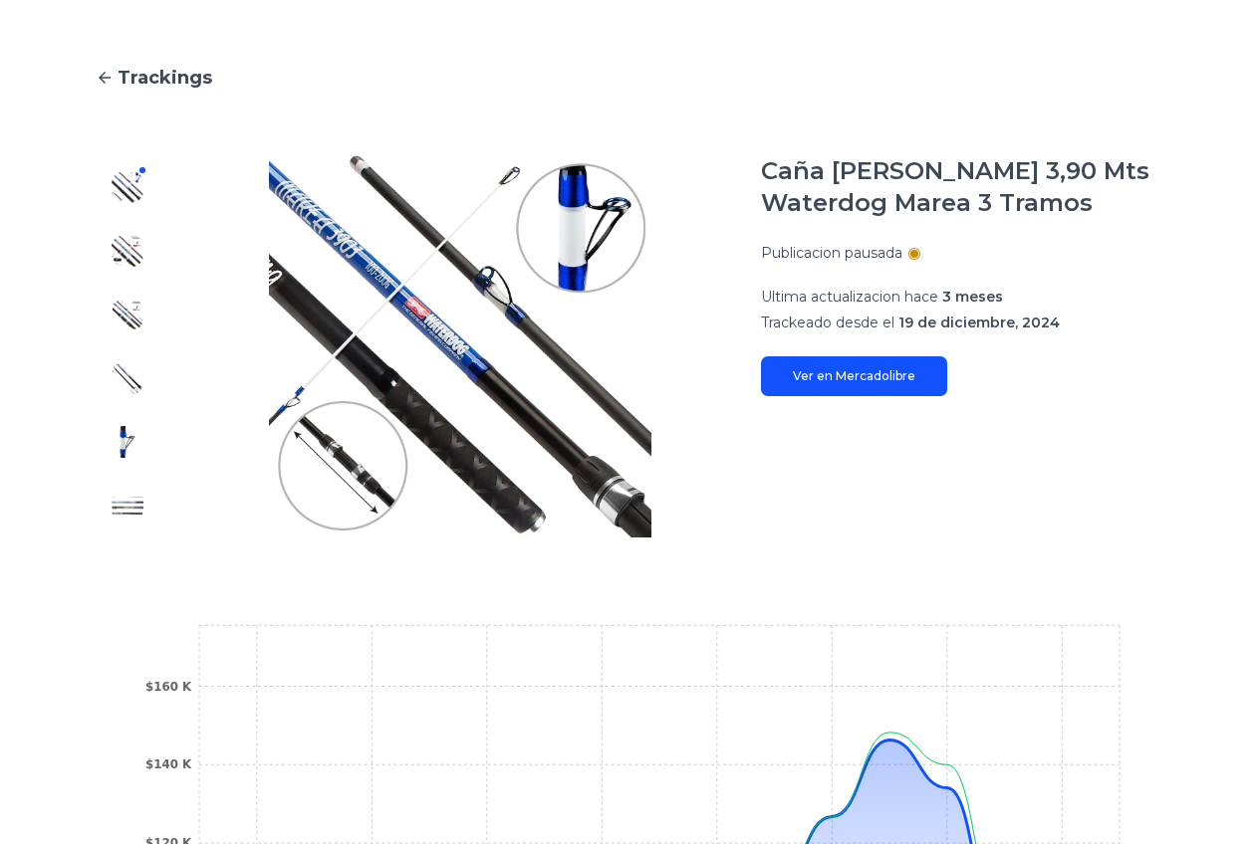
scroll to position [121, 0]
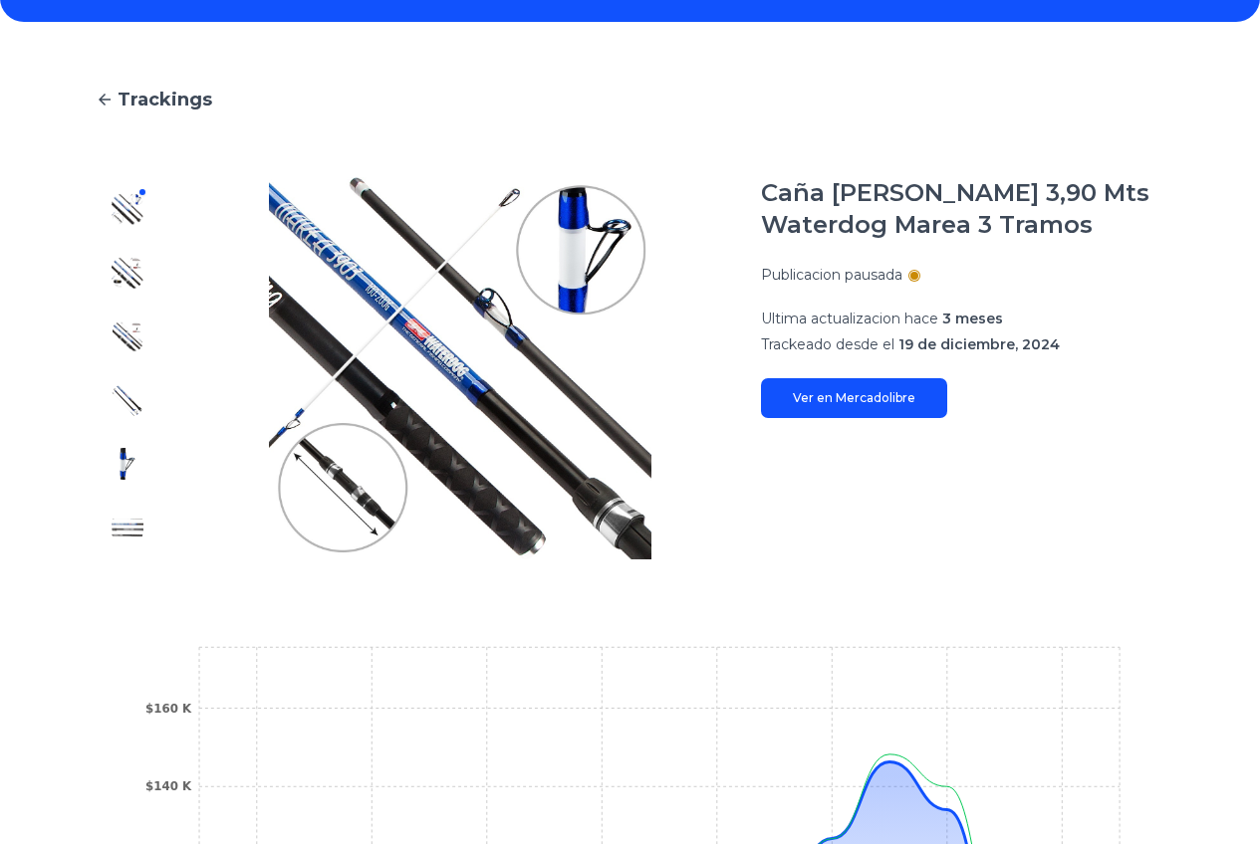
click at [849, 389] on link "Ver en Mercadolibre" at bounding box center [854, 398] width 186 height 40
click at [127, 176] on main "Trackings Caña Lance 3,90 Mts Waterdog Marea 3 Tramos Publicacion pausada Ultim…" at bounding box center [630, 606] width 1068 height 1041
click at [131, 263] on img at bounding box center [128, 273] width 32 height 32
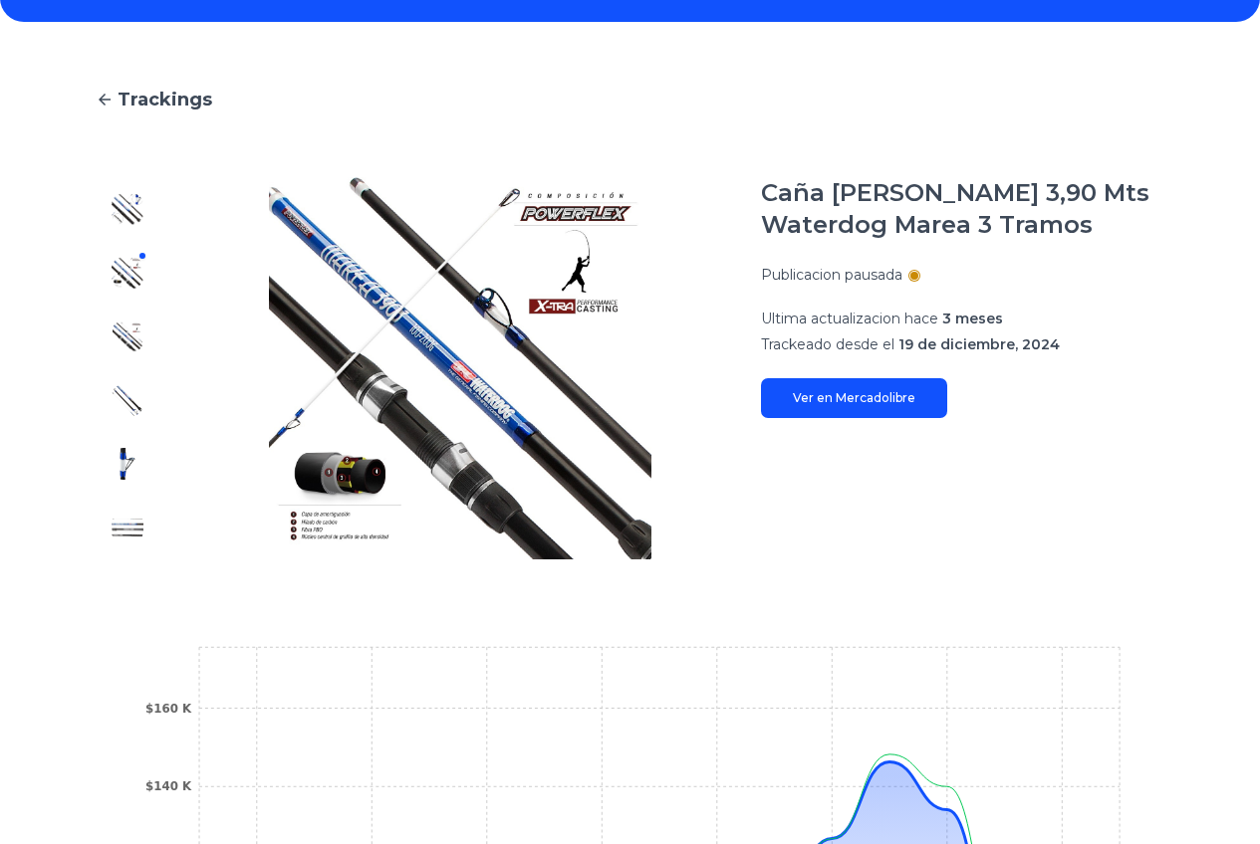
scroll to position [0, 0]
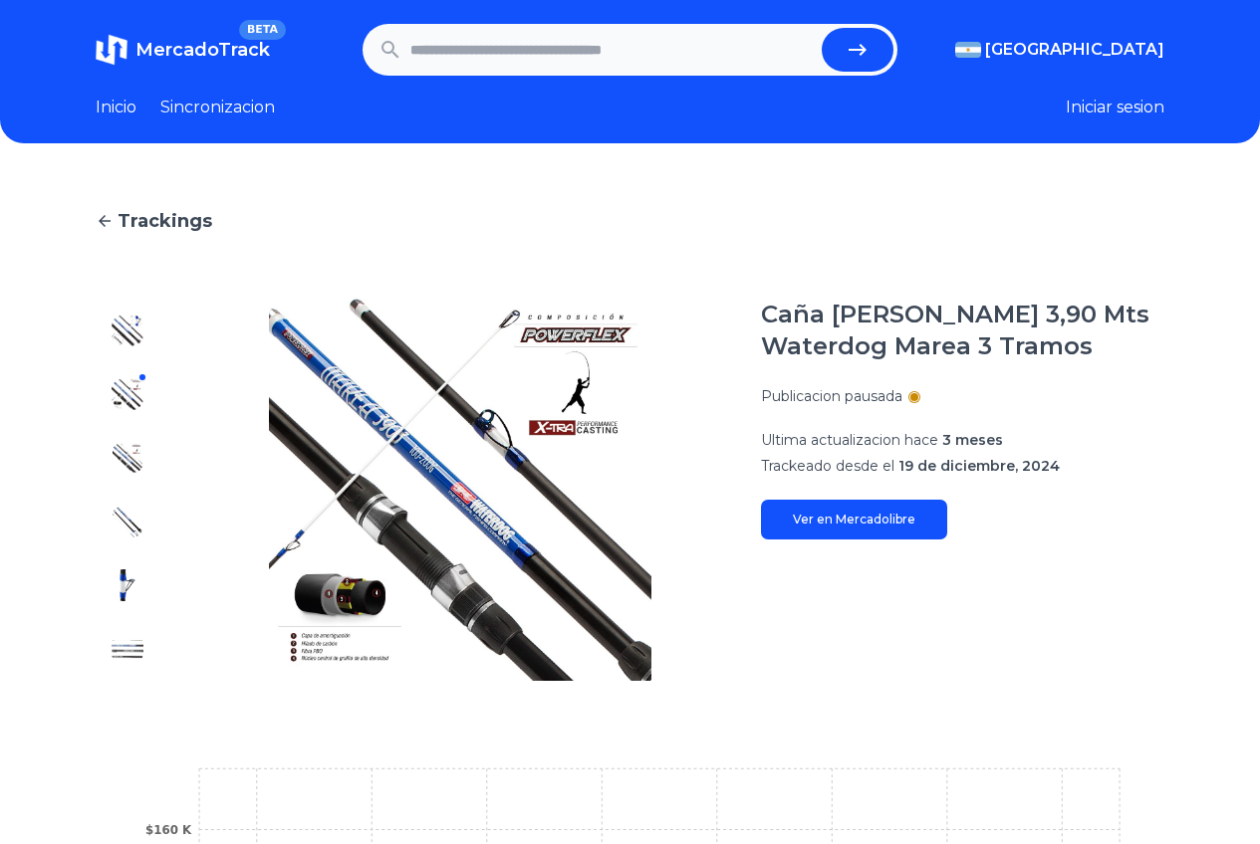
click at [918, 399] on div at bounding box center [914, 397] width 8 height 8
click at [168, 113] on link "Sincronizacion" at bounding box center [217, 108] width 115 height 24
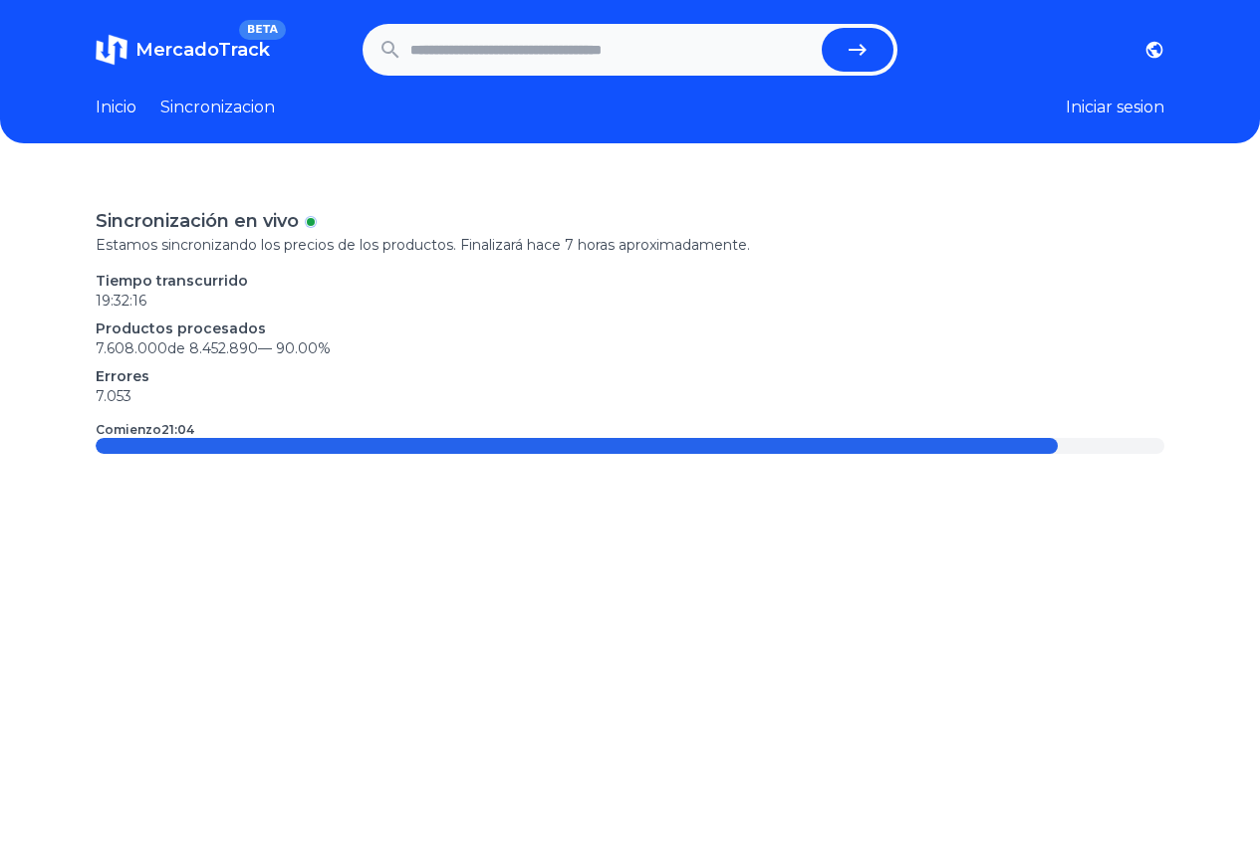
click at [96, 108] on link "Inicio" at bounding box center [116, 108] width 41 height 24
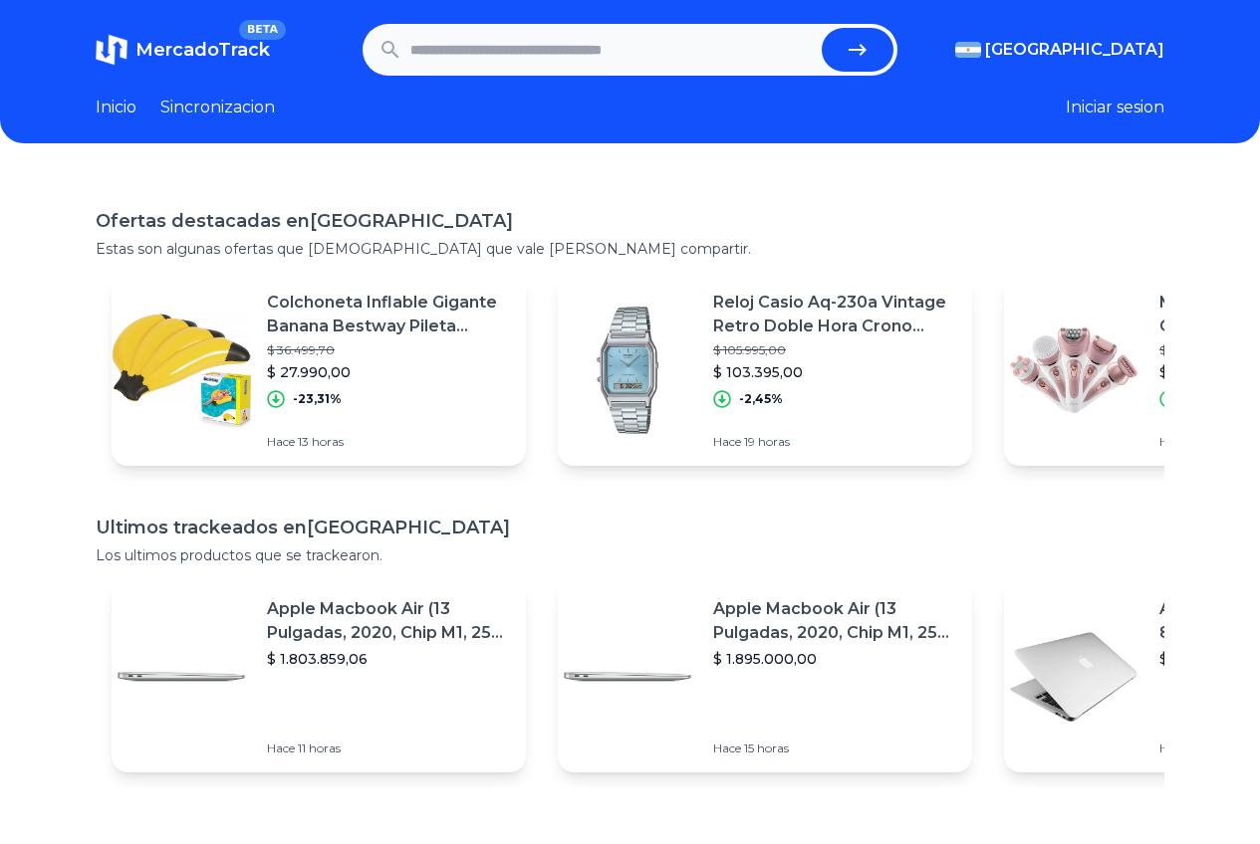
click at [444, 40] on input "text" at bounding box center [611, 50] width 403 height 44
paste input "**********"
click at [873, 49] on icon "submit" at bounding box center [864, 50] width 18 height 12
type input "**********"
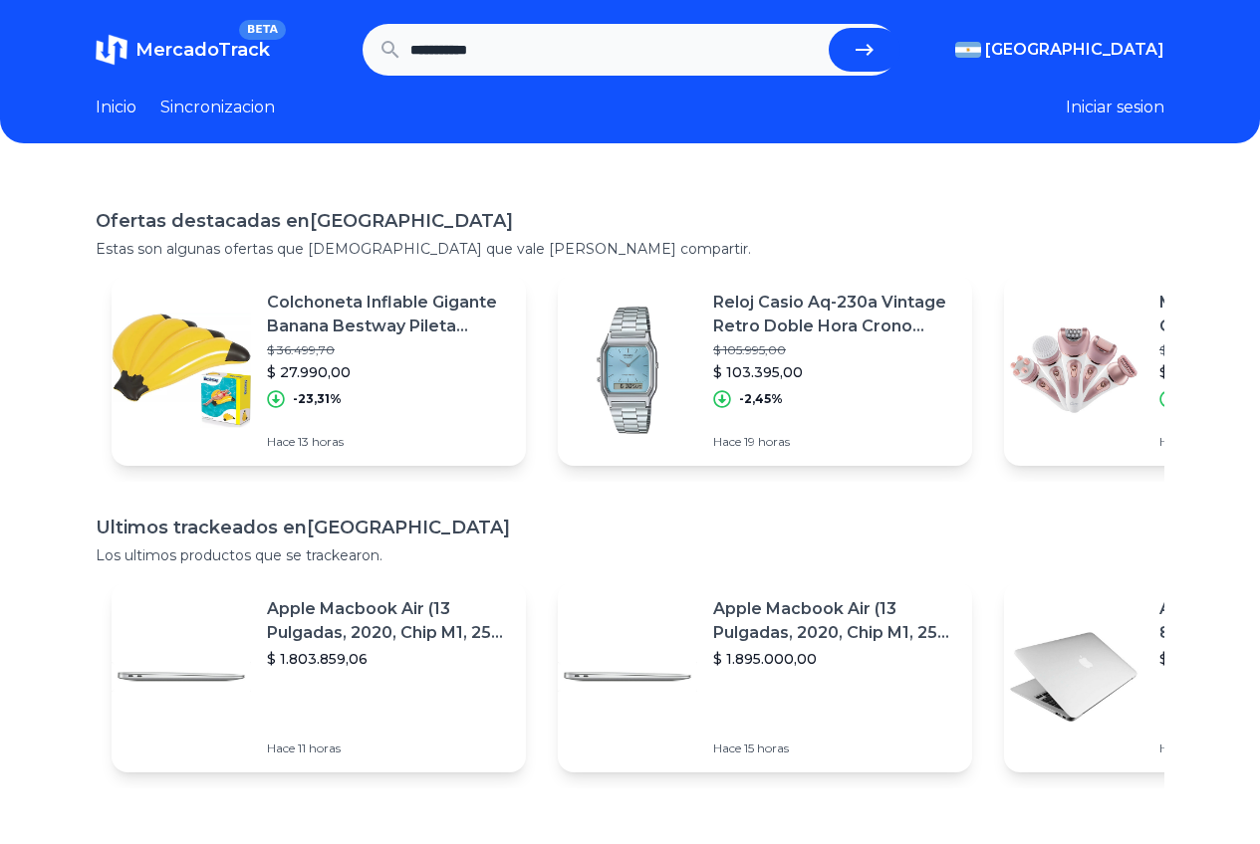
scroll to position [0, 0]
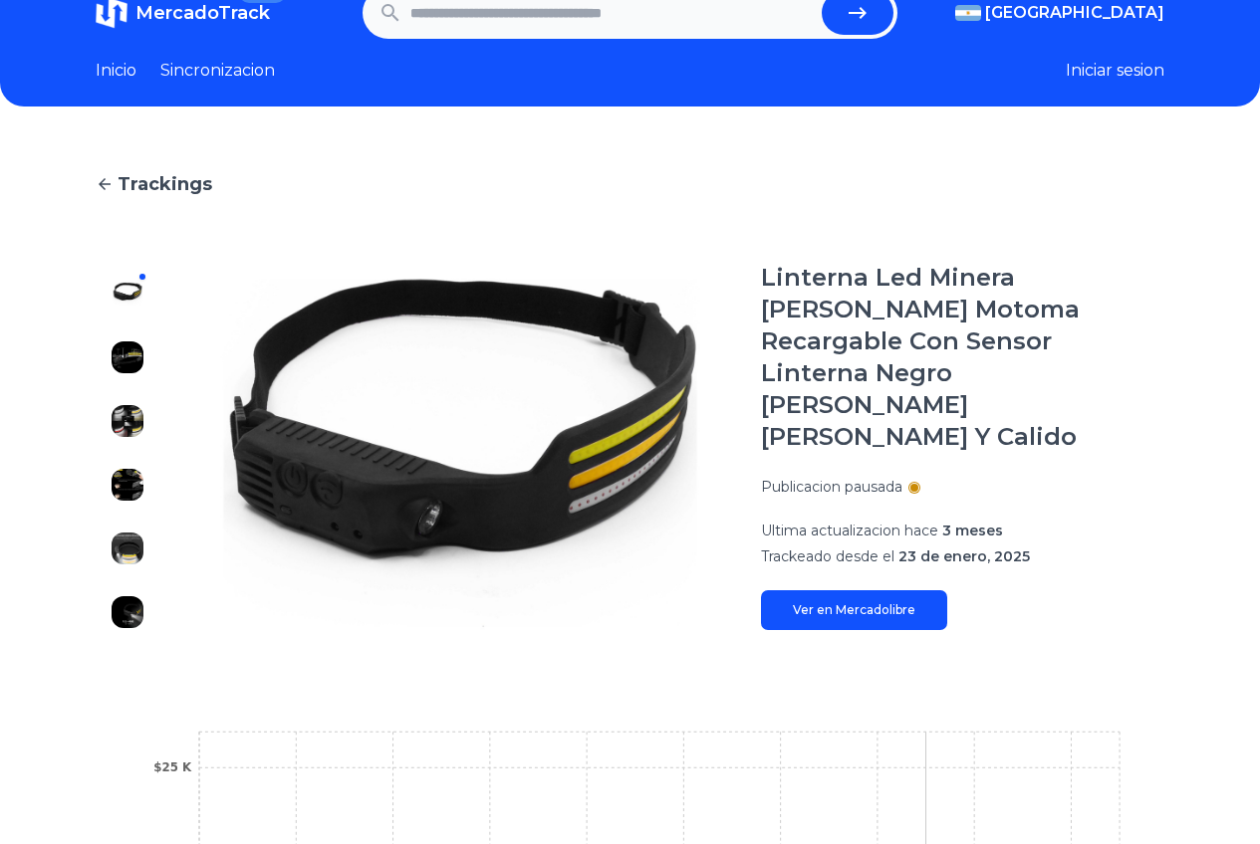
scroll to position [22, 0]
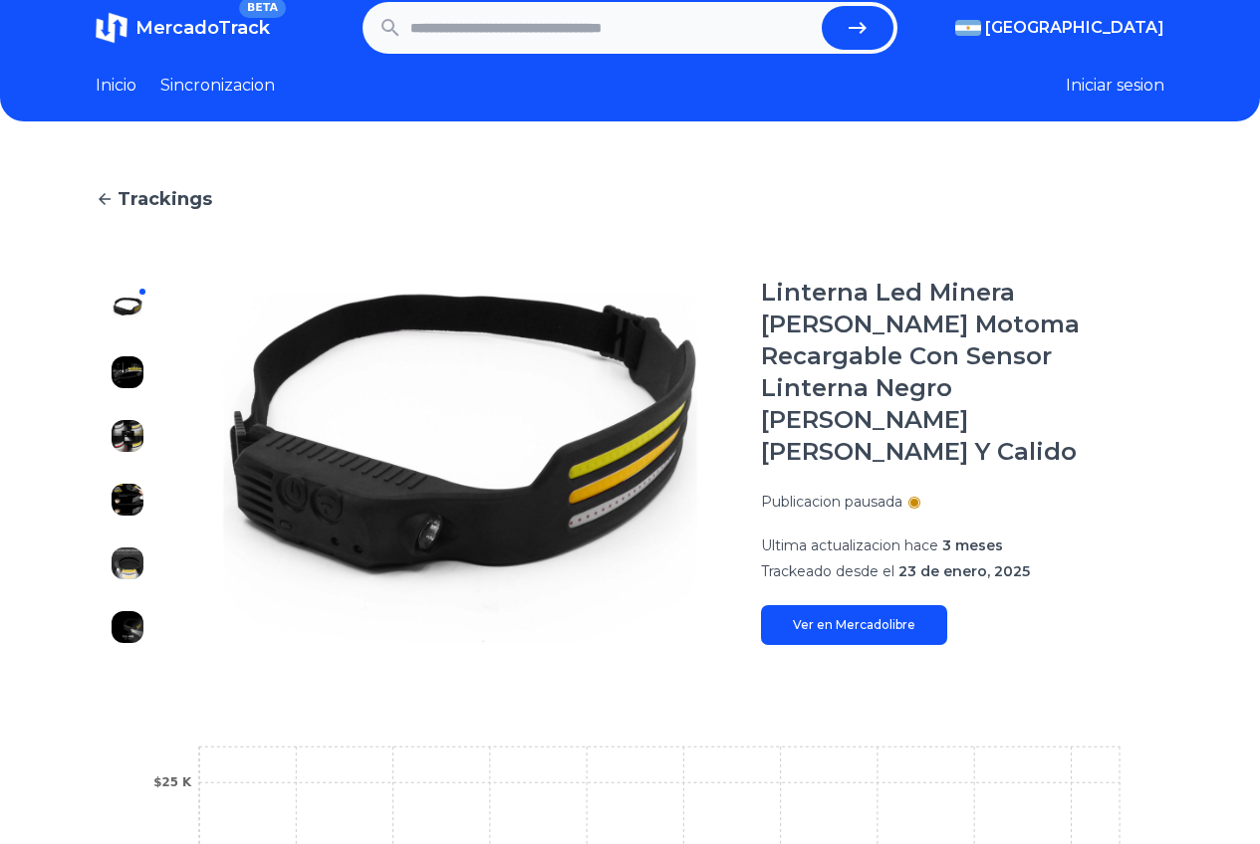
click at [471, 35] on input "text" at bounding box center [611, 28] width 403 height 44
paste input "**********"
click at [828, 6] on button "submit" at bounding box center [864, 28] width 72 height 44
type input "**********"
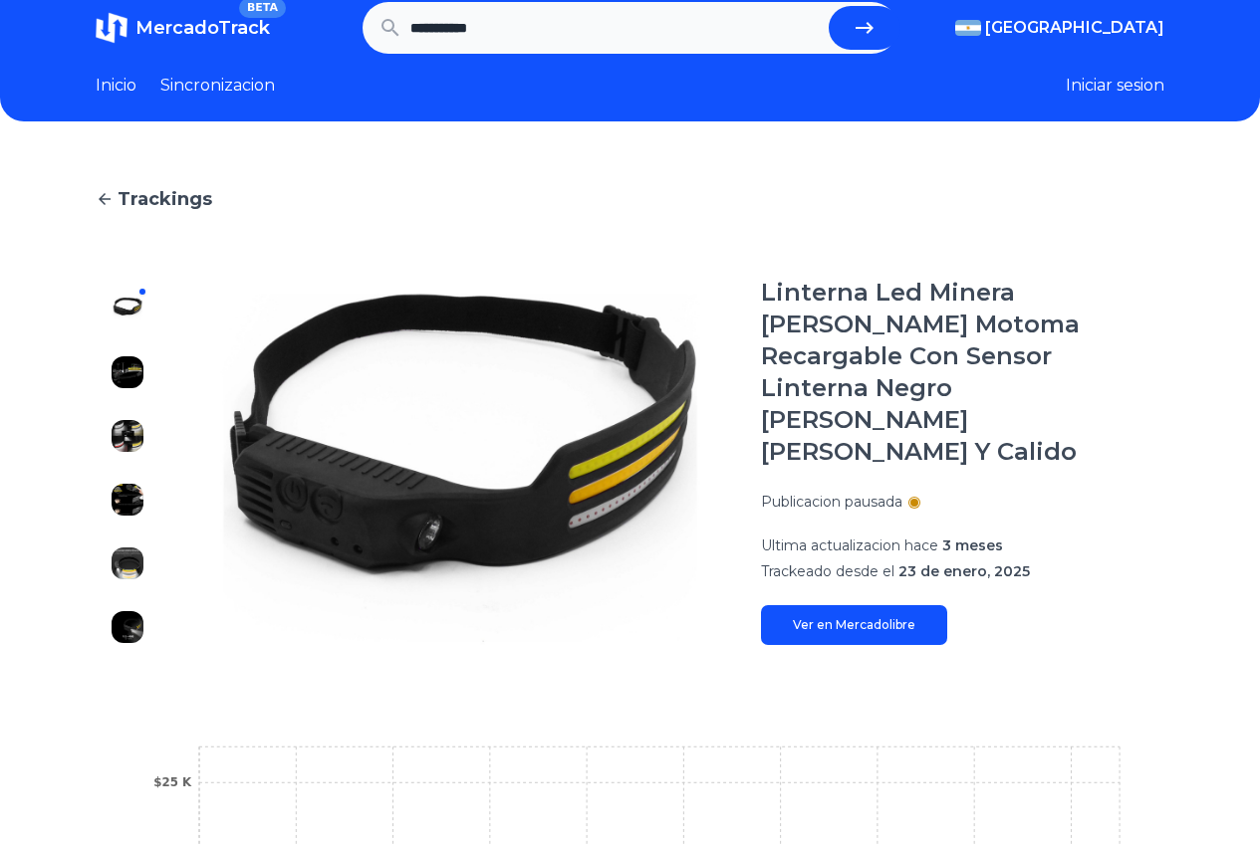
scroll to position [0, 0]
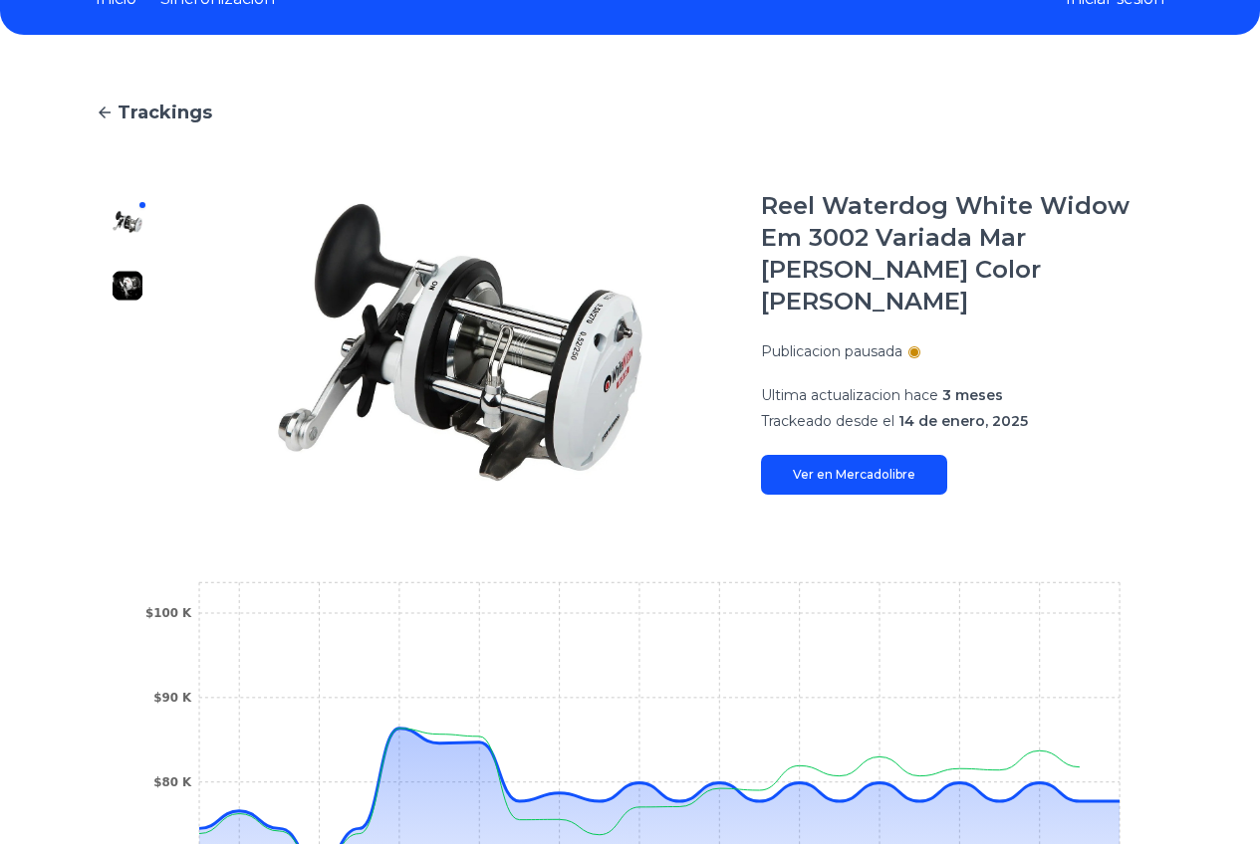
scroll to position [299, 0]
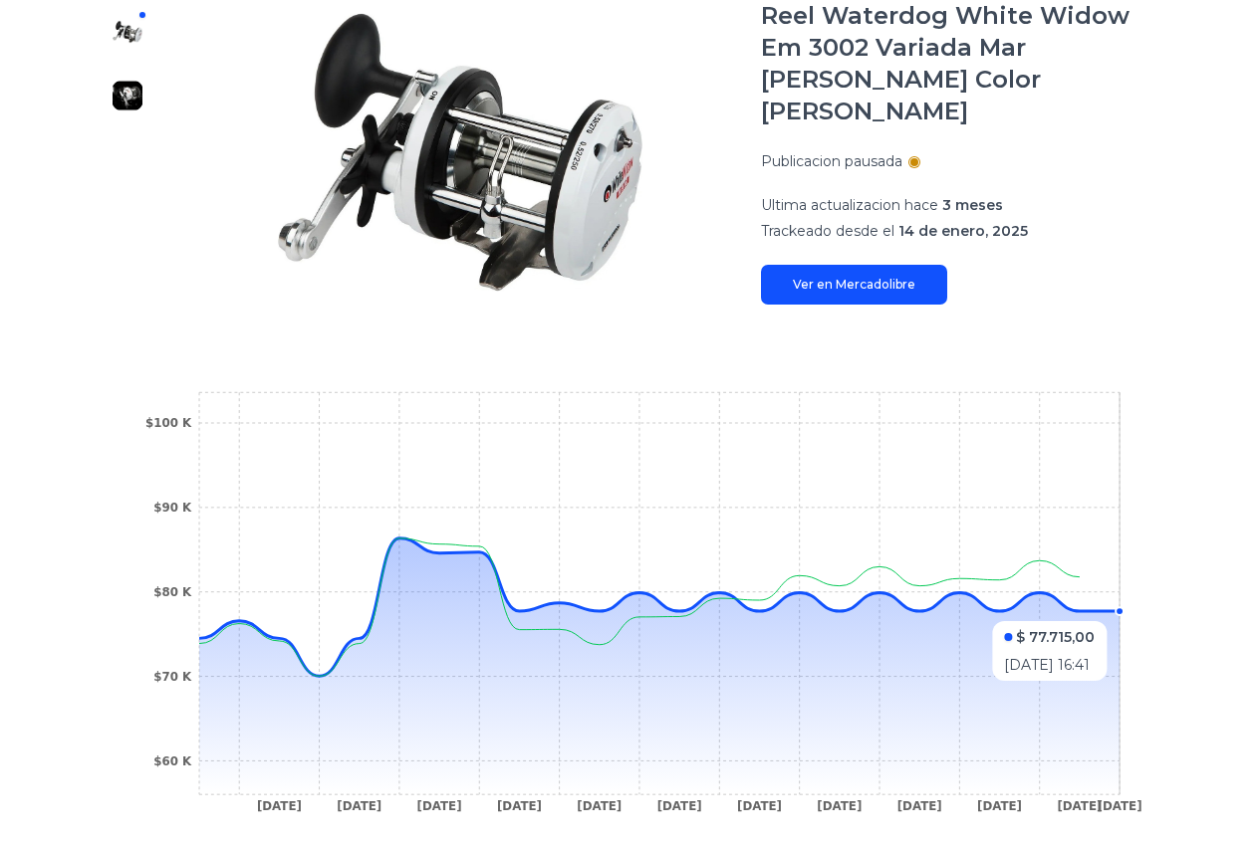
click at [1123, 607] on circle at bounding box center [1119, 611] width 8 height 8
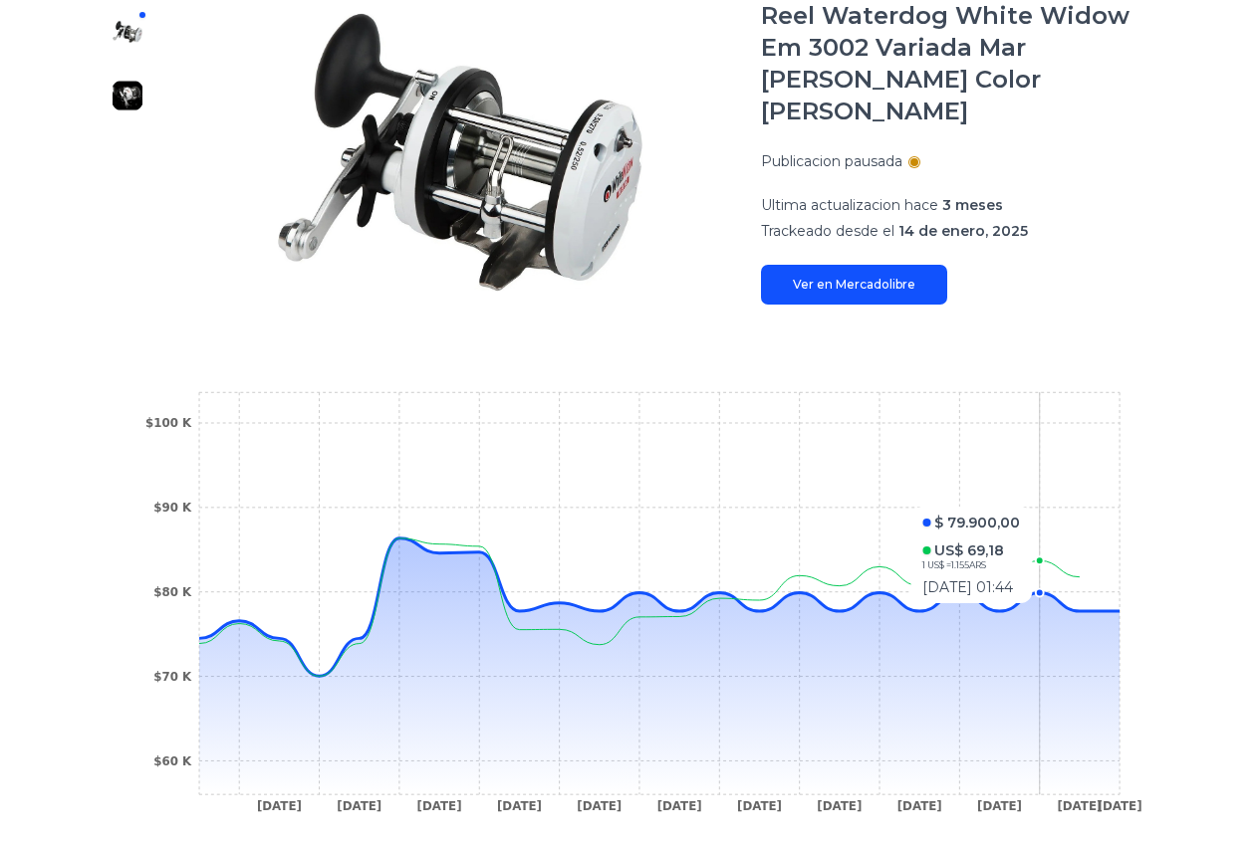
drag, startPoint x: 1080, startPoint y: 480, endPoint x: 991, endPoint y: 475, distance: 89.7
click at [991, 470] on icon "[DATE] [DATE] [DATE] [DATE] [DATE] [DATE] [DATE] [DATE] [DATE] [DATE] [DATE] [D…" at bounding box center [629, 608] width 989 height 448
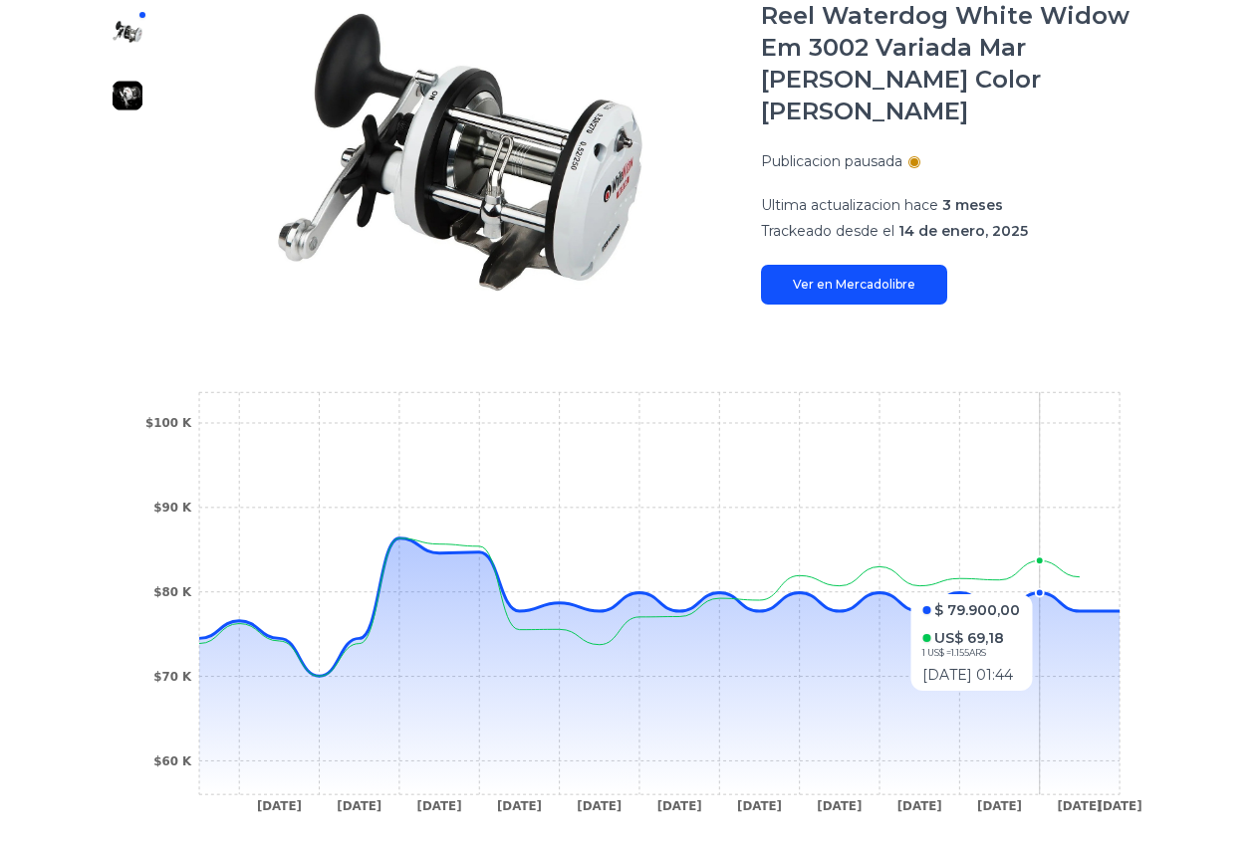
click at [1050, 669] on icon at bounding box center [659, 667] width 920 height 256
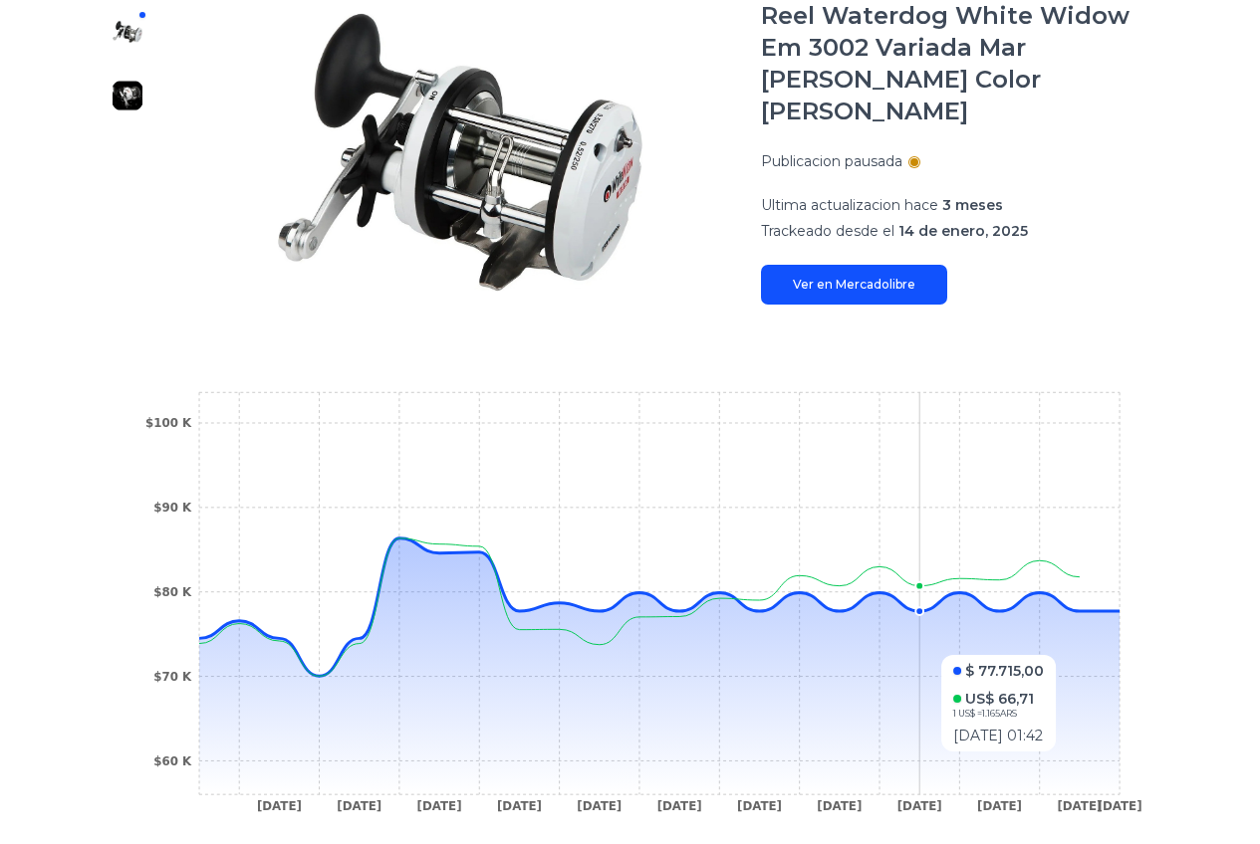
drag, startPoint x: 1069, startPoint y: 607, endPoint x: 933, endPoint y: 613, distance: 136.5
click at [933, 613] on icon at bounding box center [659, 667] width 920 height 256
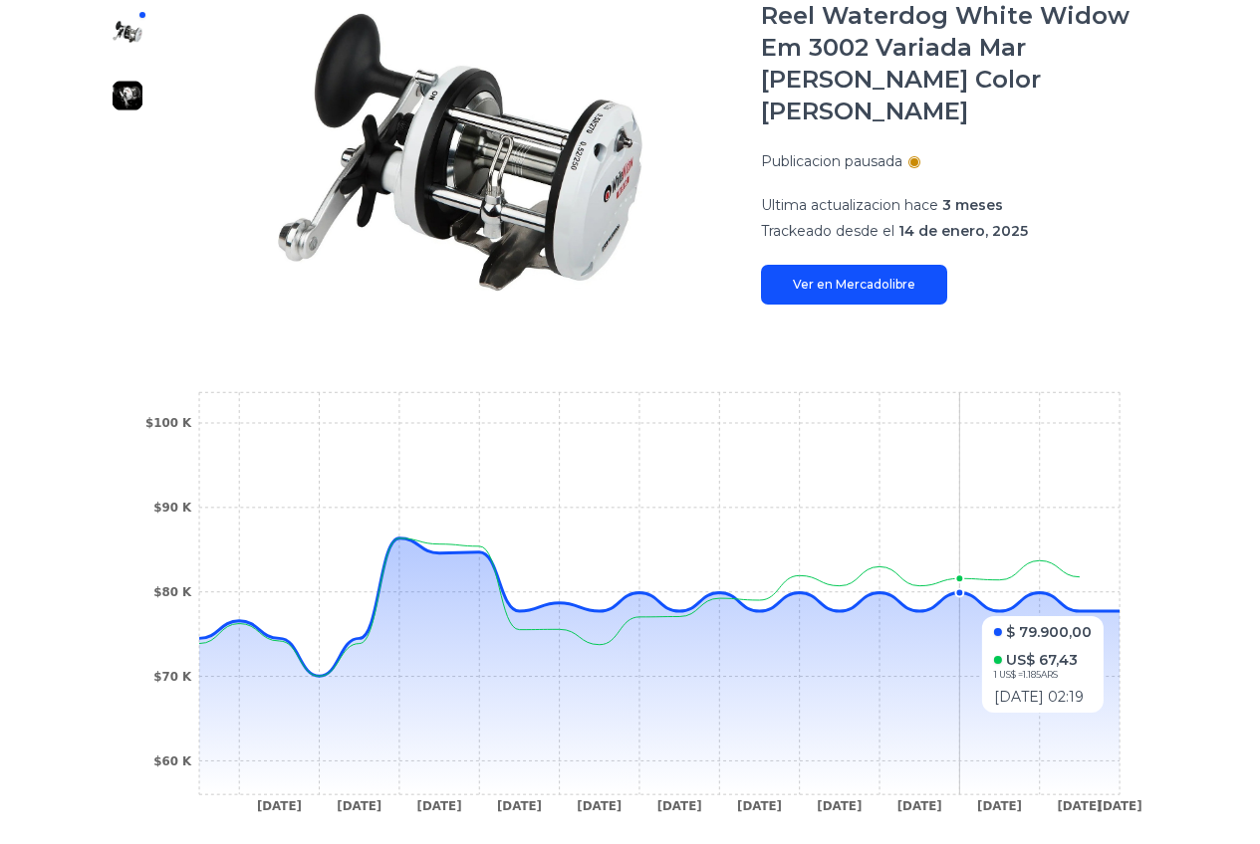
drag, startPoint x: 1005, startPoint y: 582, endPoint x: 961, endPoint y: 574, distance: 44.5
click at [961, 574] on icon at bounding box center [659, 667] width 920 height 256
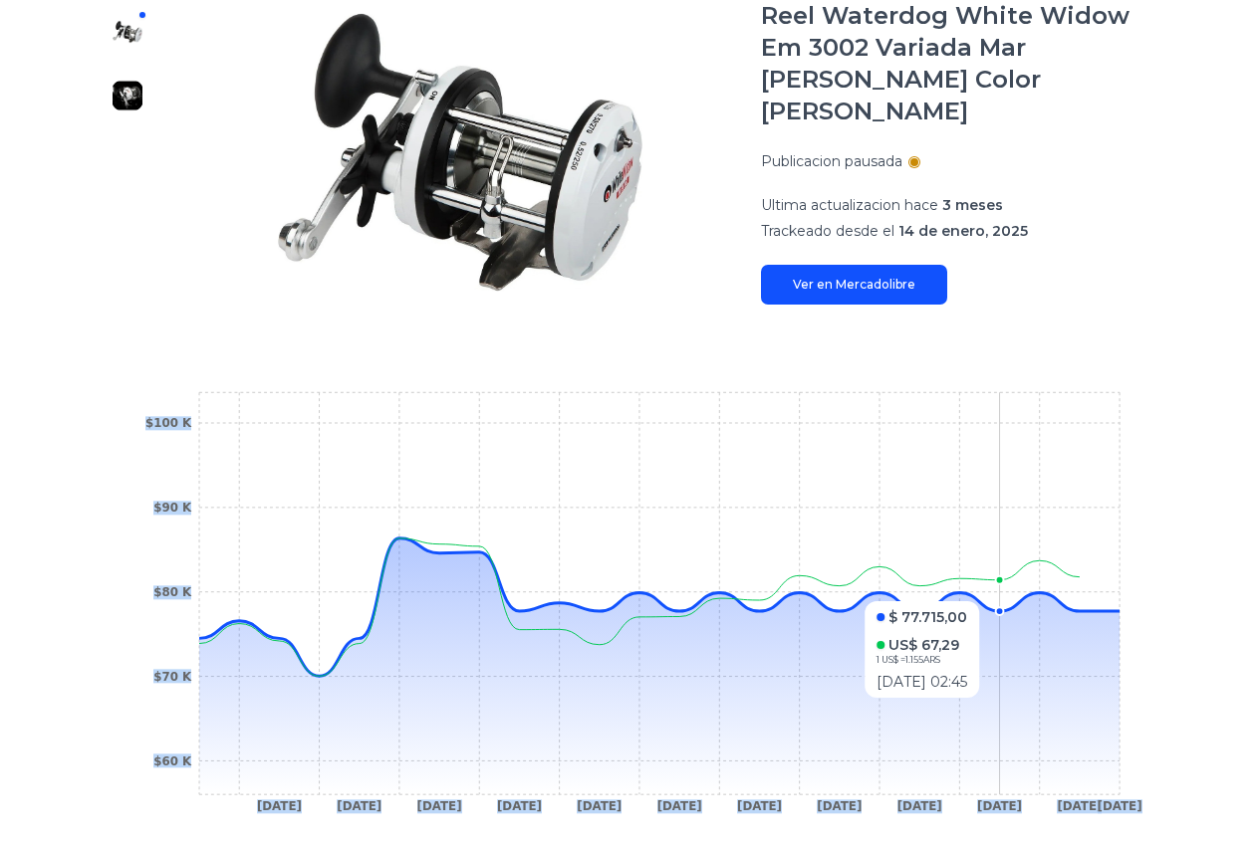
drag, startPoint x: 969, startPoint y: 560, endPoint x: 1018, endPoint y: 560, distance: 48.8
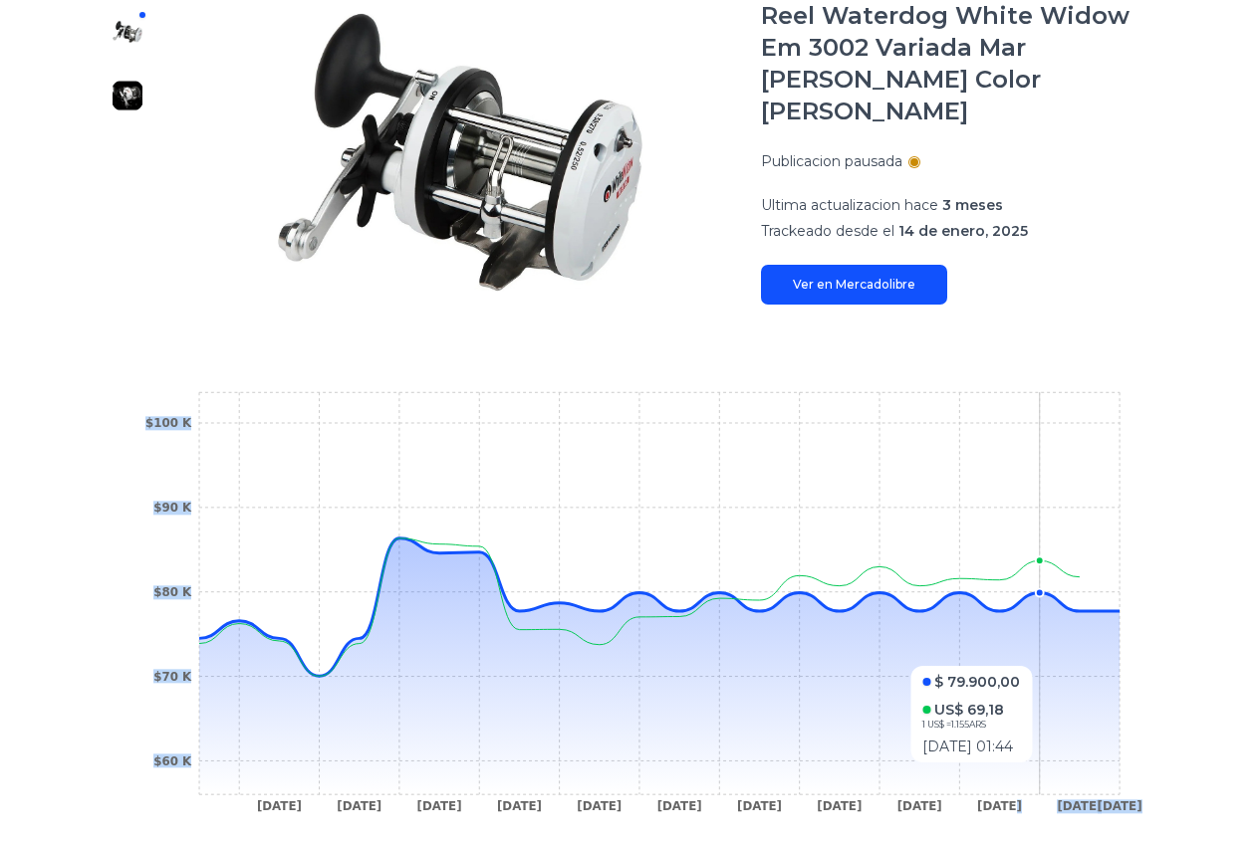
click at [1036, 625] on icon at bounding box center [659, 667] width 920 height 256
click at [1086, 608] on icon at bounding box center [659, 667] width 920 height 256
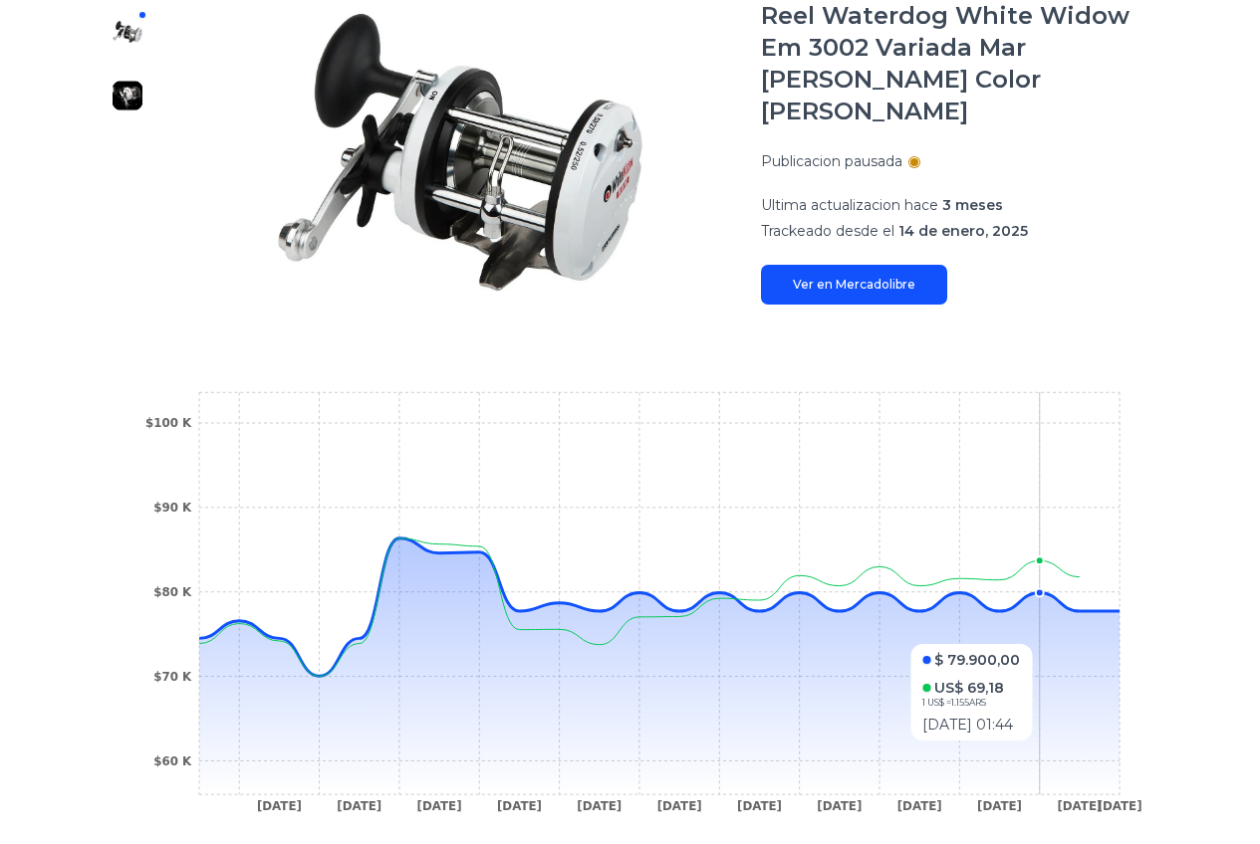
click at [1055, 602] on icon at bounding box center [659, 667] width 920 height 256
drag, startPoint x: 1073, startPoint y: 599, endPoint x: 1032, endPoint y: 601, distance: 40.9
click at [1032, 601] on icon at bounding box center [659, 667] width 920 height 256
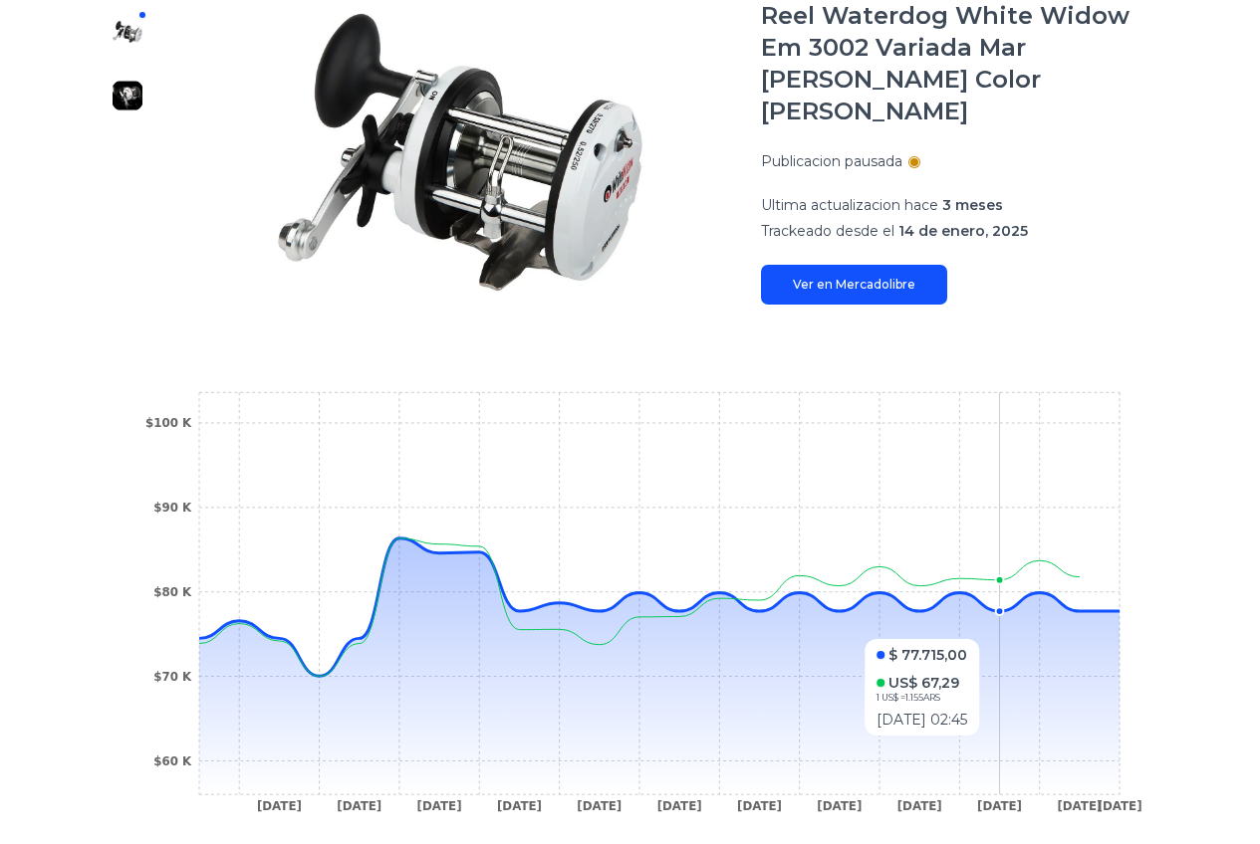
drag, startPoint x: 999, startPoint y: 597, endPoint x: 1078, endPoint y: 598, distance: 79.7
click at [1078, 598] on icon at bounding box center [659, 667] width 920 height 256
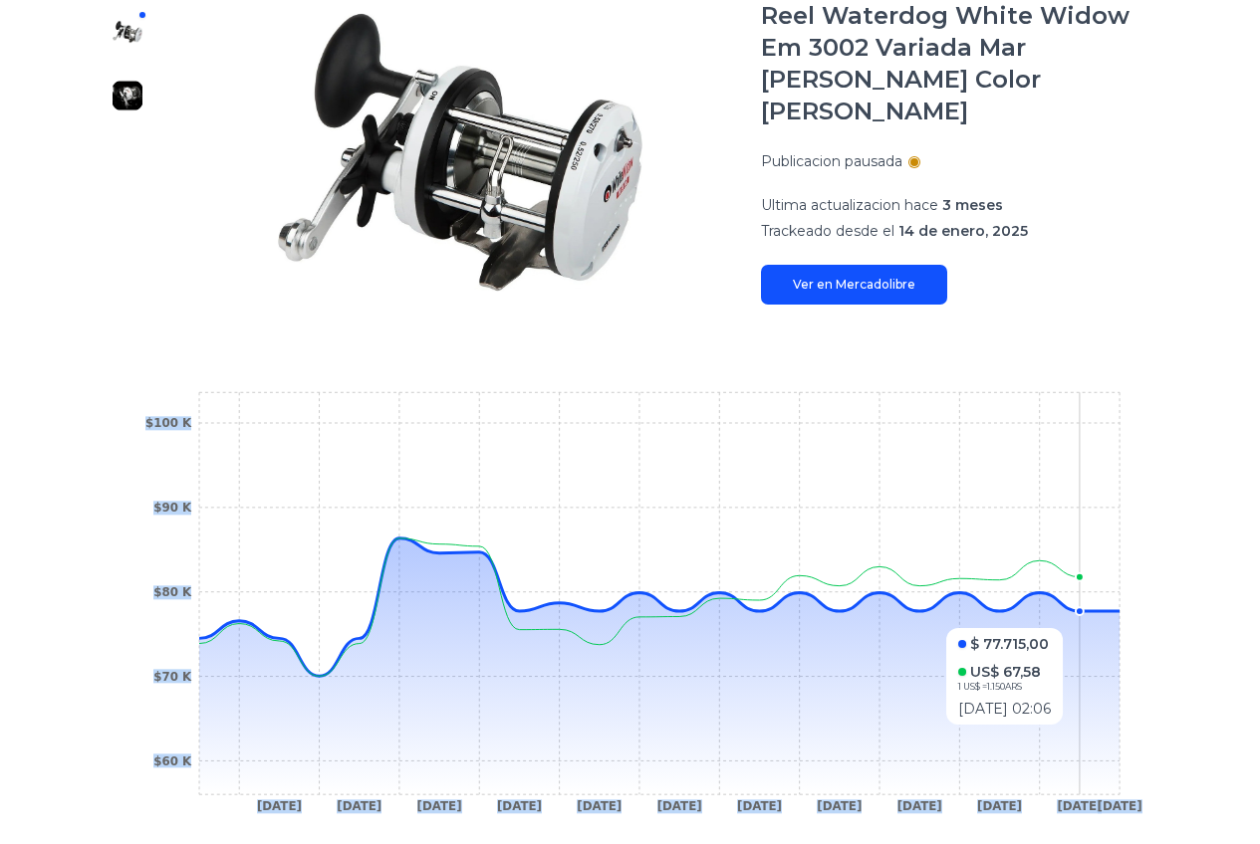
drag, startPoint x: 1064, startPoint y: 533, endPoint x: 1082, endPoint y: 586, distance: 56.7
click at [1082, 586] on icon "21 Jan 25 24 Feb 25 7 Mar 25 20 Mar 25 25 Mar 25 17 Apr 25 26 Apr 25 30 Apr 25 …" at bounding box center [629, 608] width 989 height 448
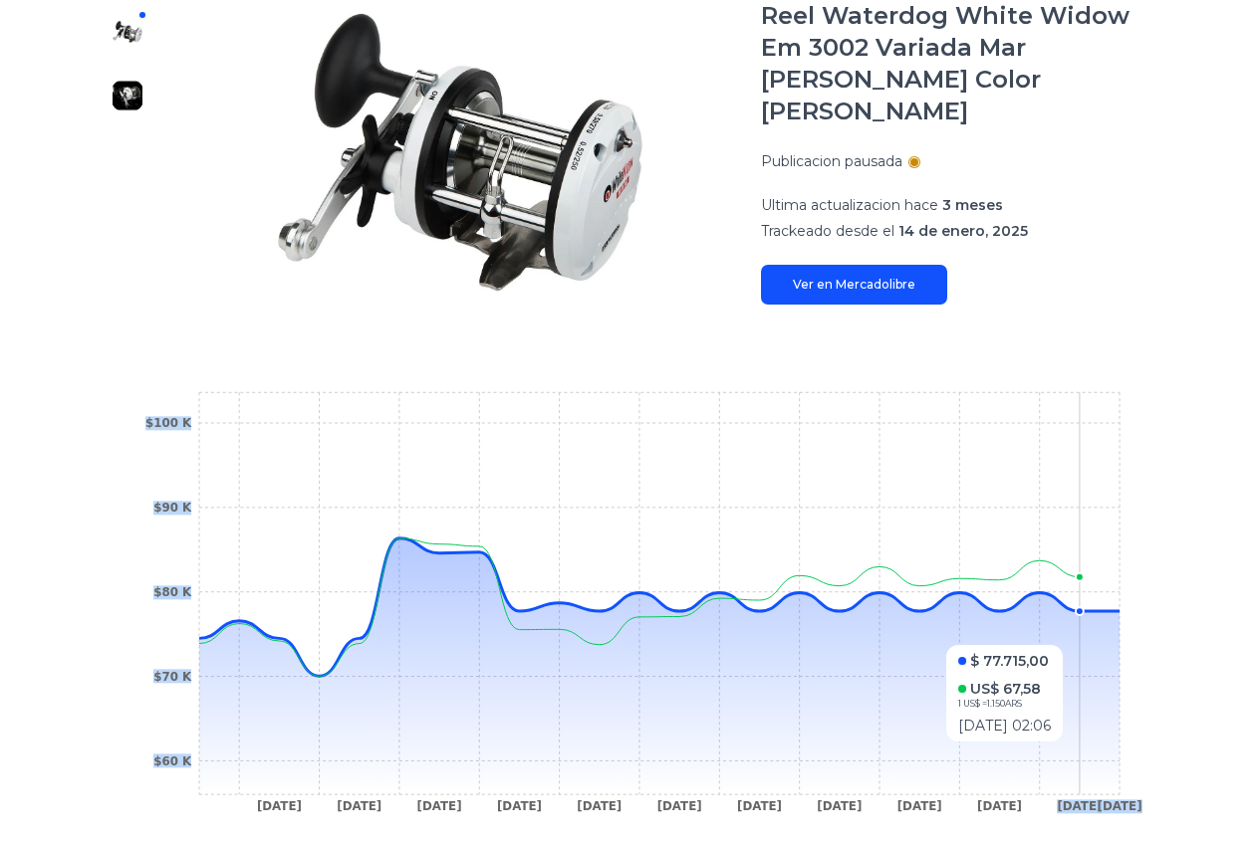
click at [1083, 603] on icon at bounding box center [659, 667] width 920 height 256
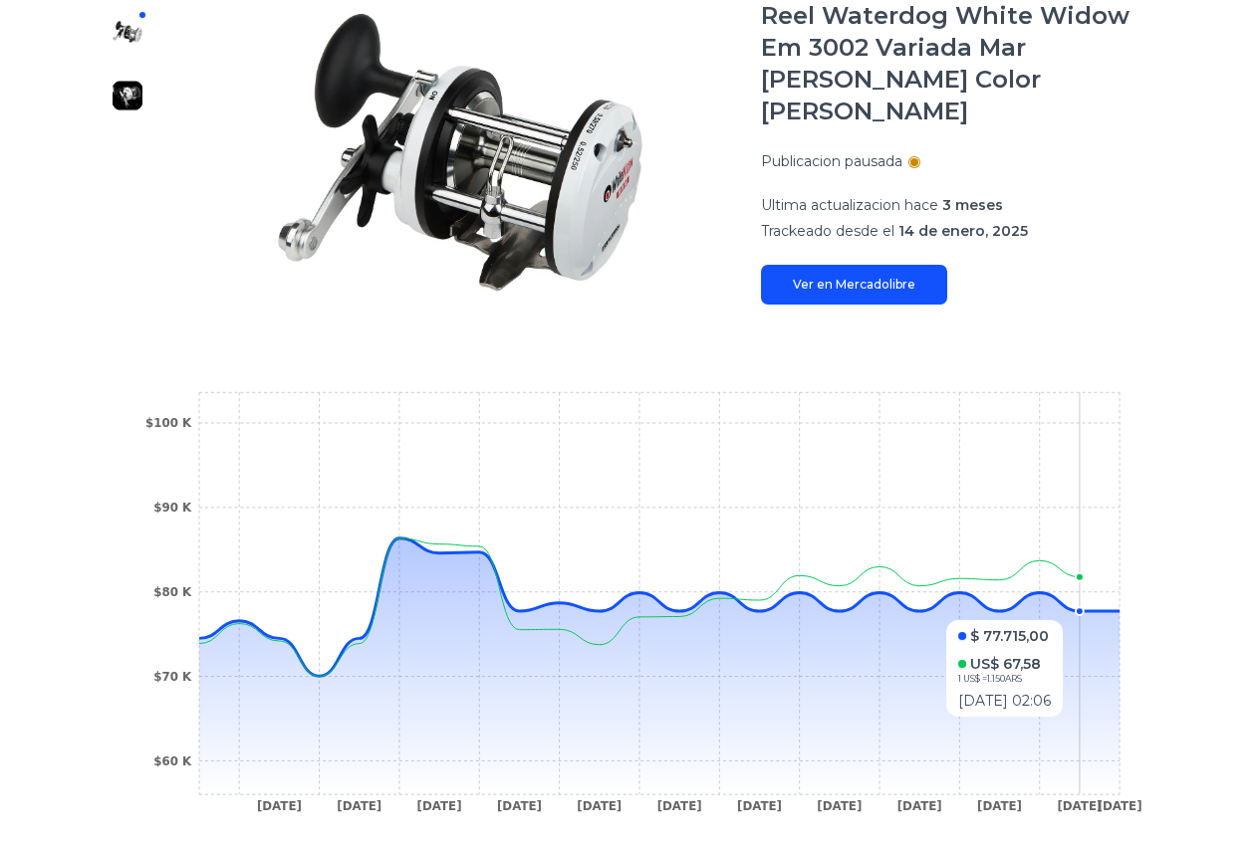
click at [1099, 578] on icon at bounding box center [659, 607] width 920 height 137
click at [1083, 573] on circle at bounding box center [1079, 577] width 8 height 8
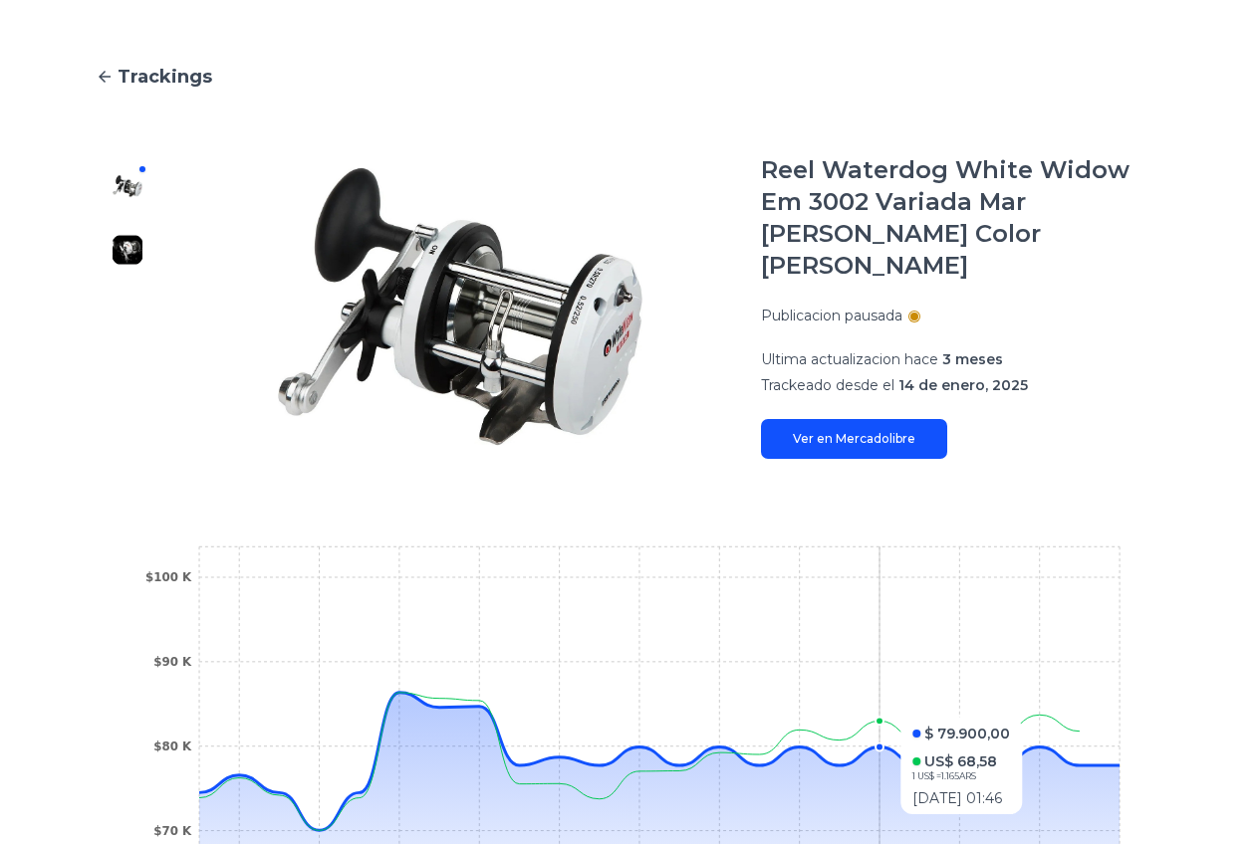
scroll to position [0, 0]
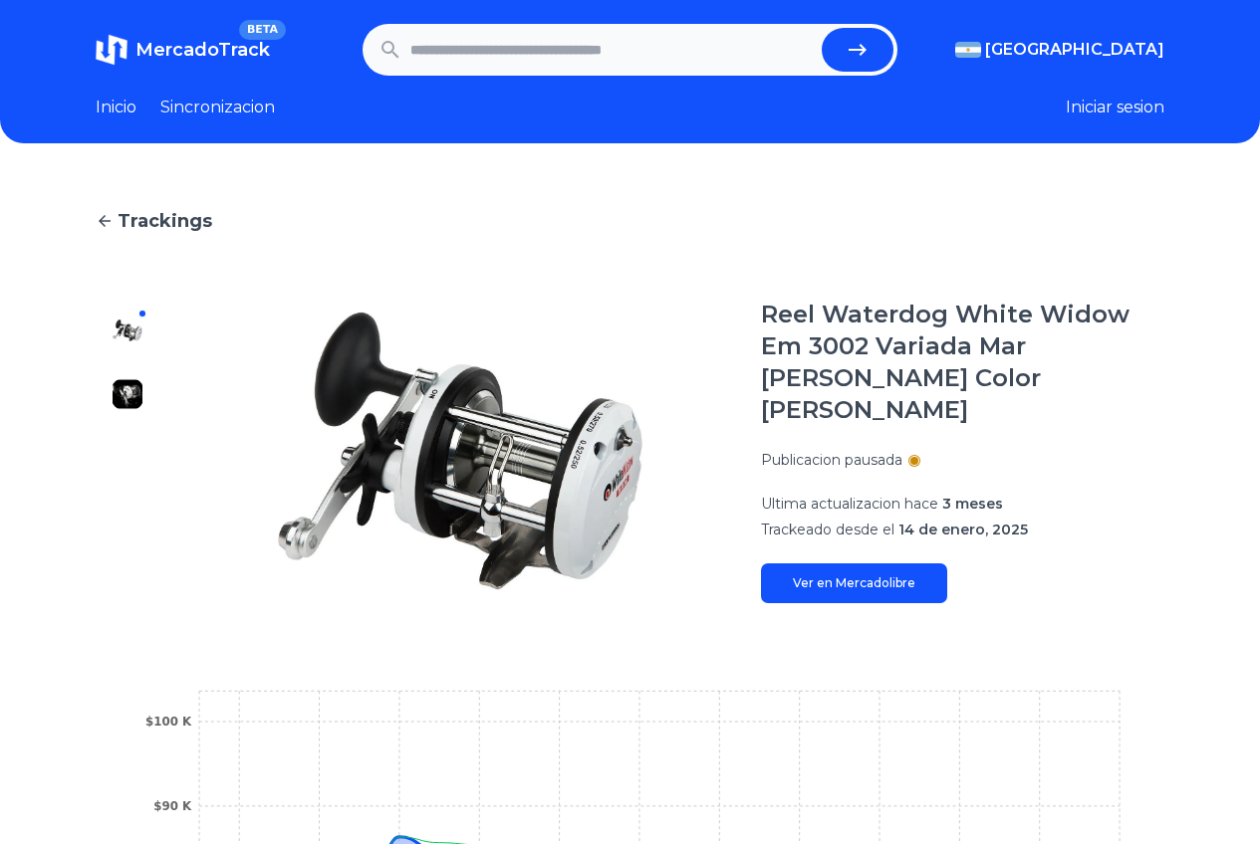
click at [587, 38] on input "text" at bounding box center [611, 50] width 403 height 44
paste input "**********"
click at [828, 28] on button "submit" at bounding box center [864, 50] width 72 height 44
type input "**********"
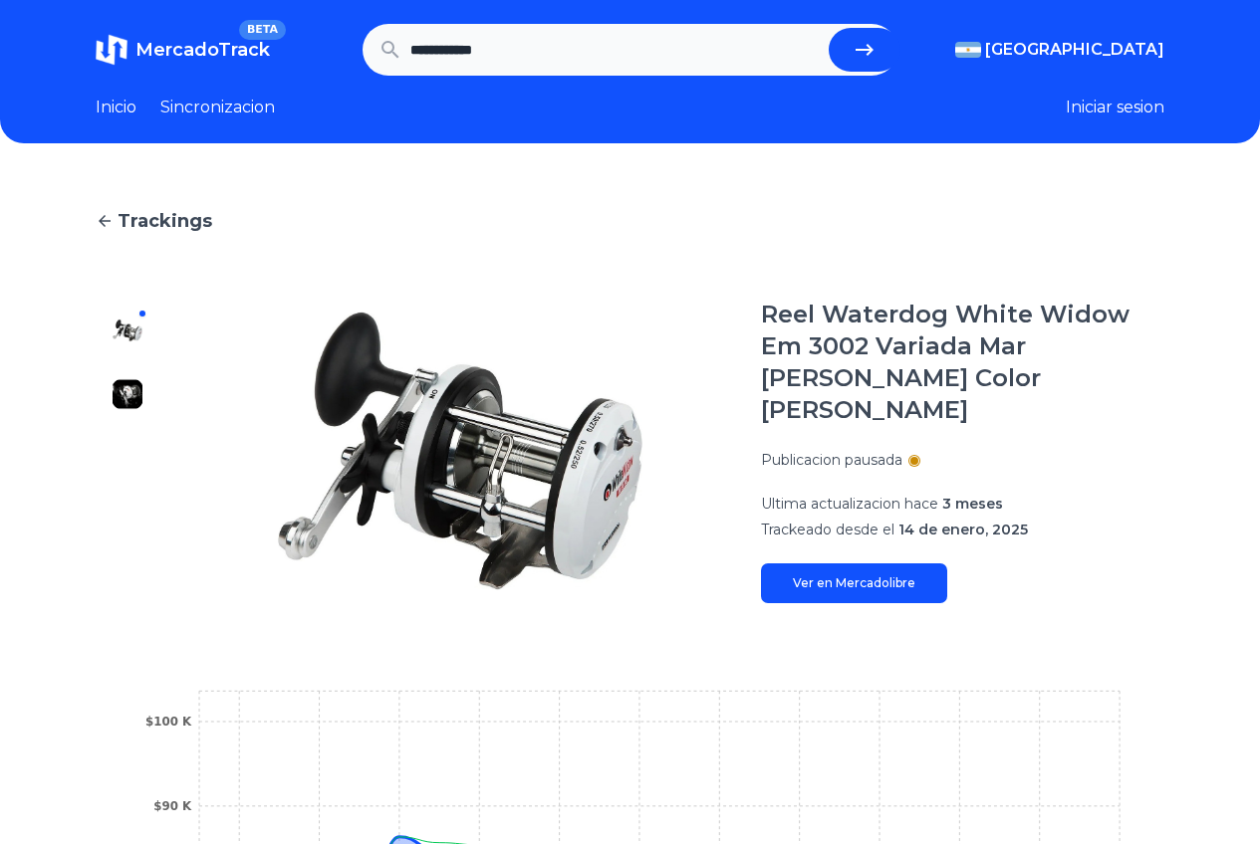
scroll to position [0, 0]
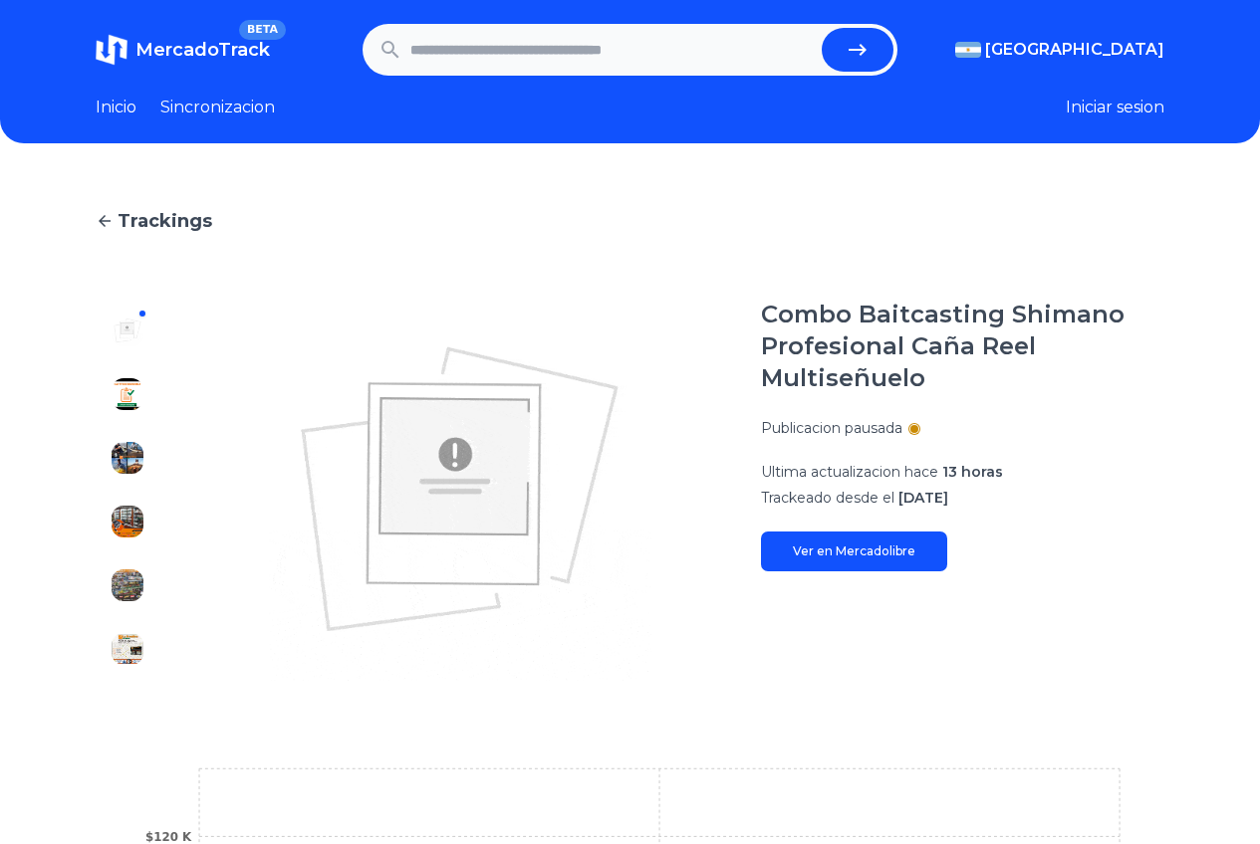
click at [116, 464] on img at bounding box center [128, 458] width 32 height 32
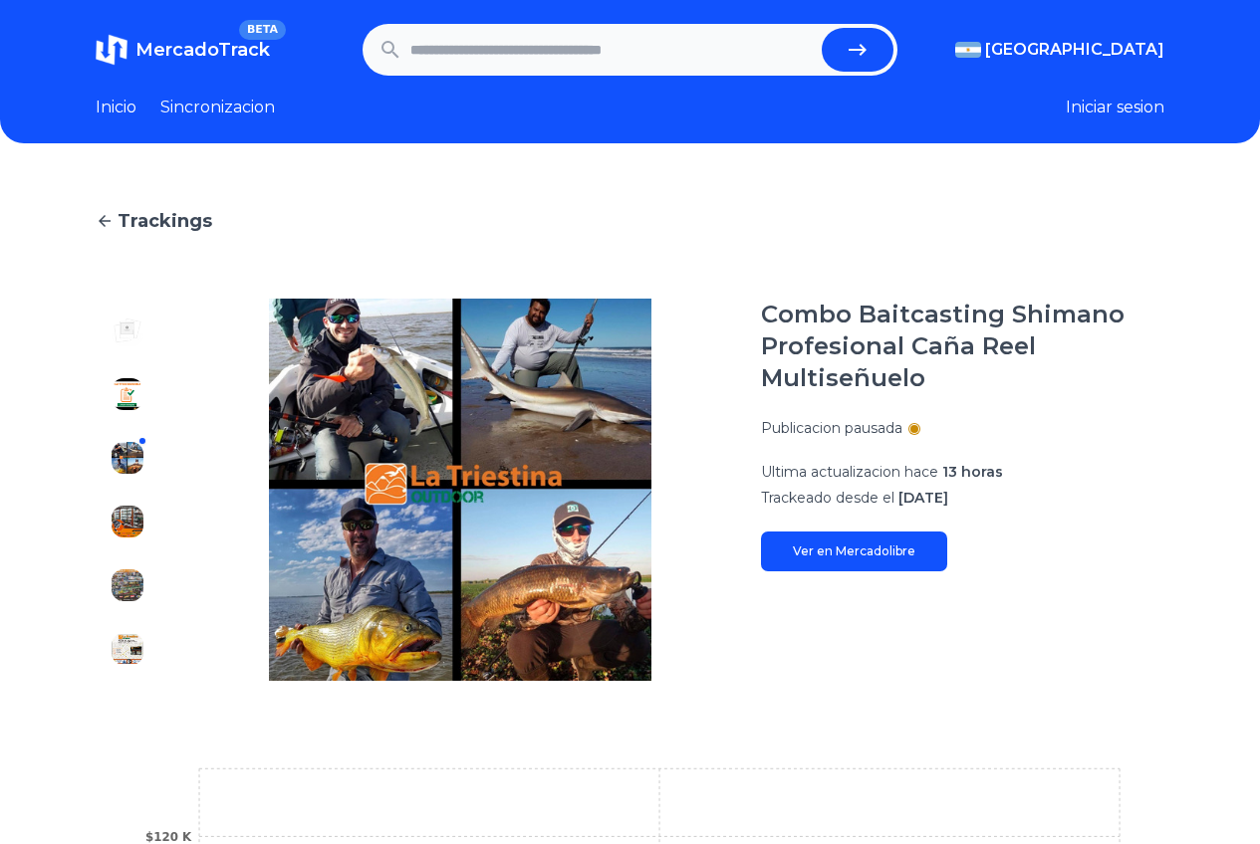
click at [133, 386] on img at bounding box center [128, 394] width 32 height 32
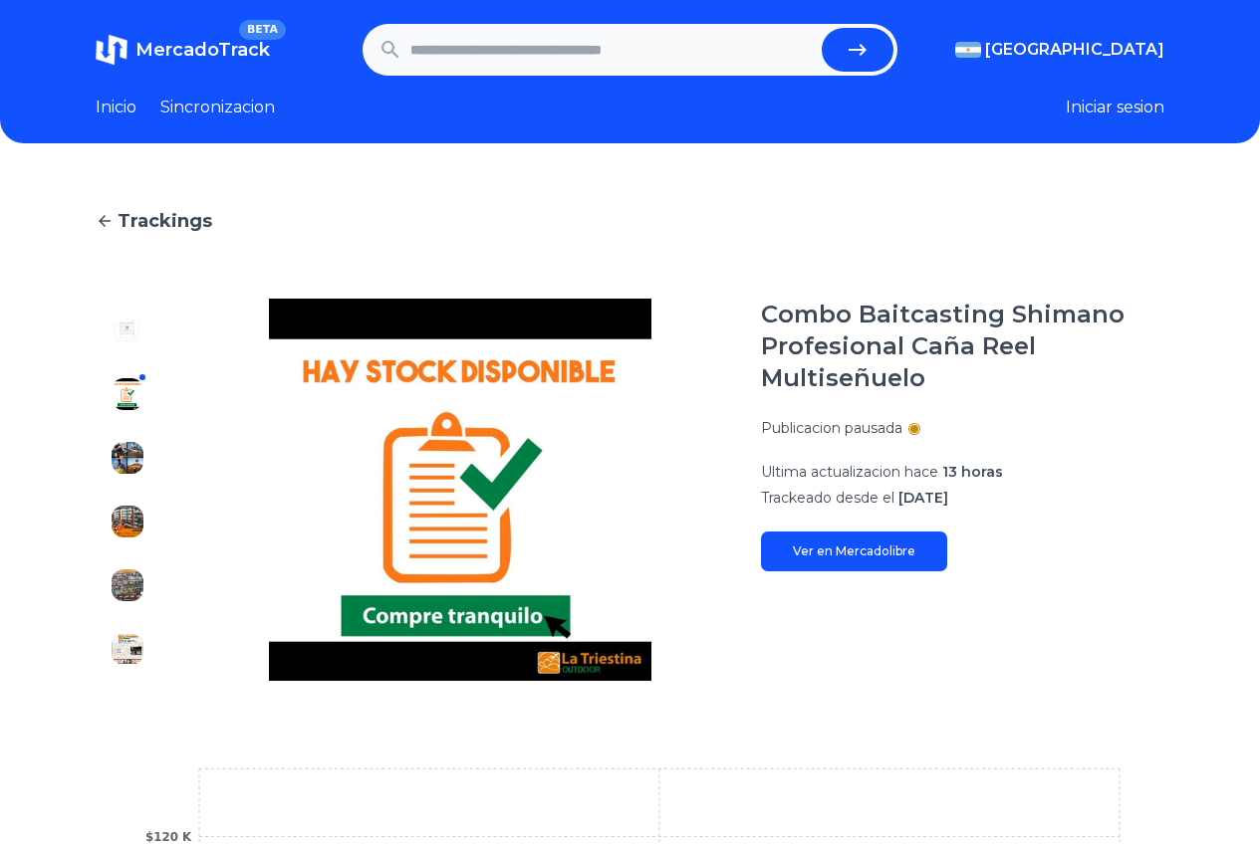
click at [119, 341] on img at bounding box center [128, 331] width 32 height 32
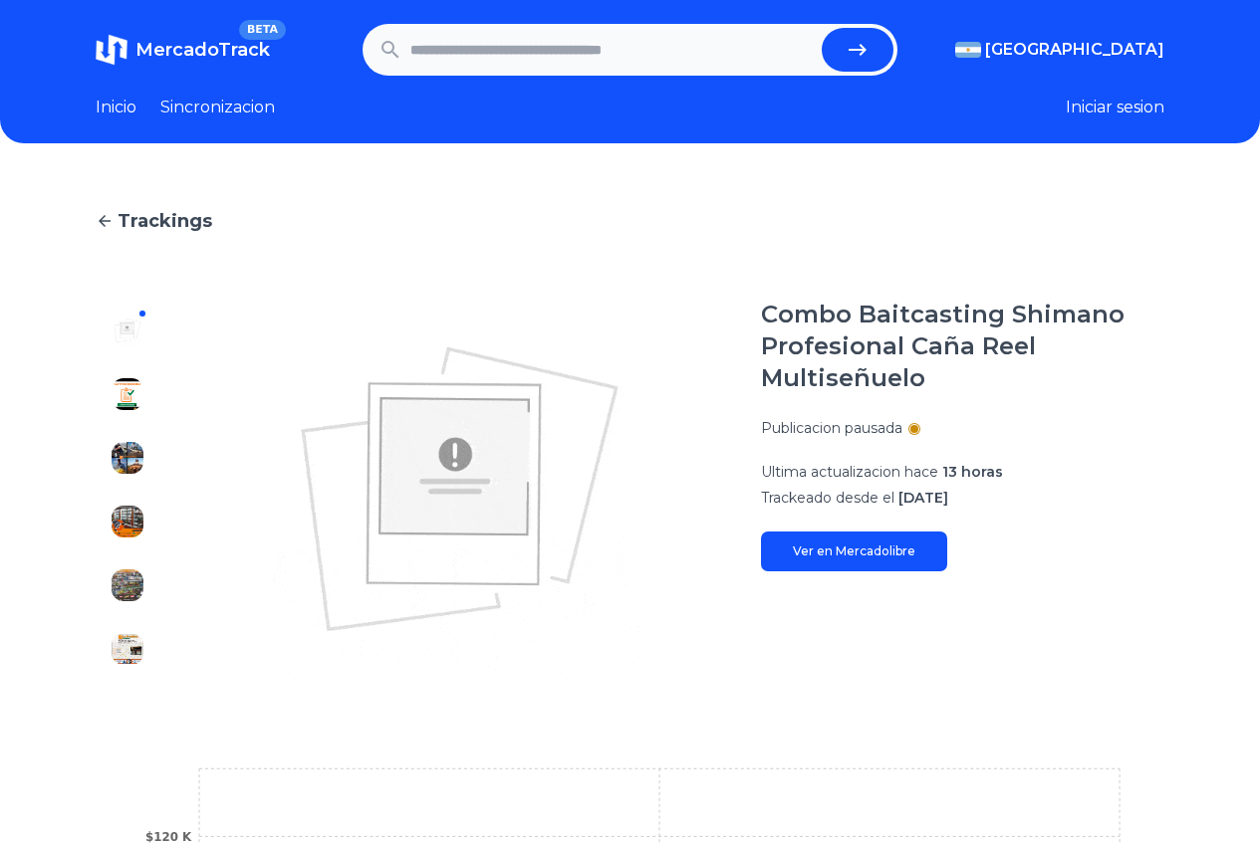
click at [128, 267] on main "Trackings Combo Baitcasting Shimano Profesional Caña Reel Multiseñuelo Publicac…" at bounding box center [630, 727] width 1068 height 1041
click at [129, 456] on img at bounding box center [128, 458] width 32 height 32
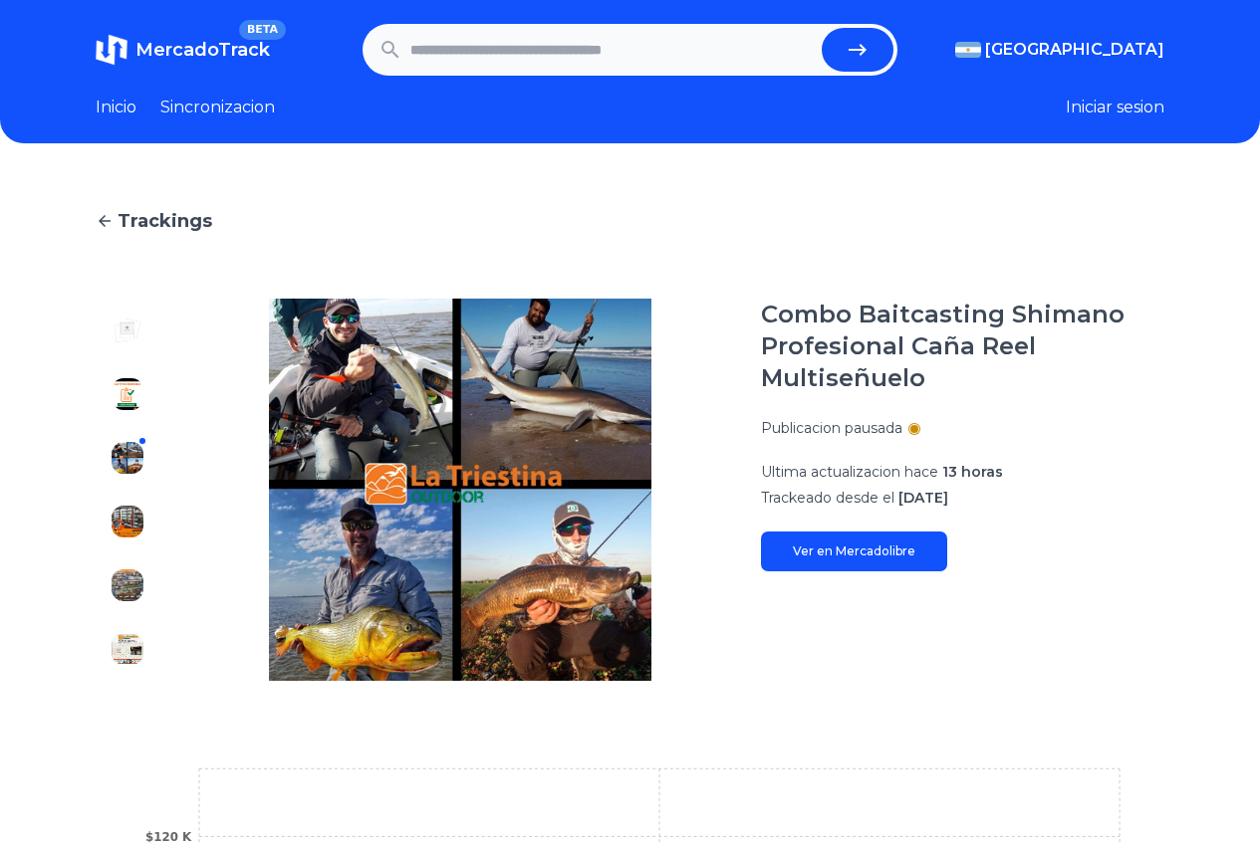
click at [138, 526] on img at bounding box center [128, 522] width 32 height 32
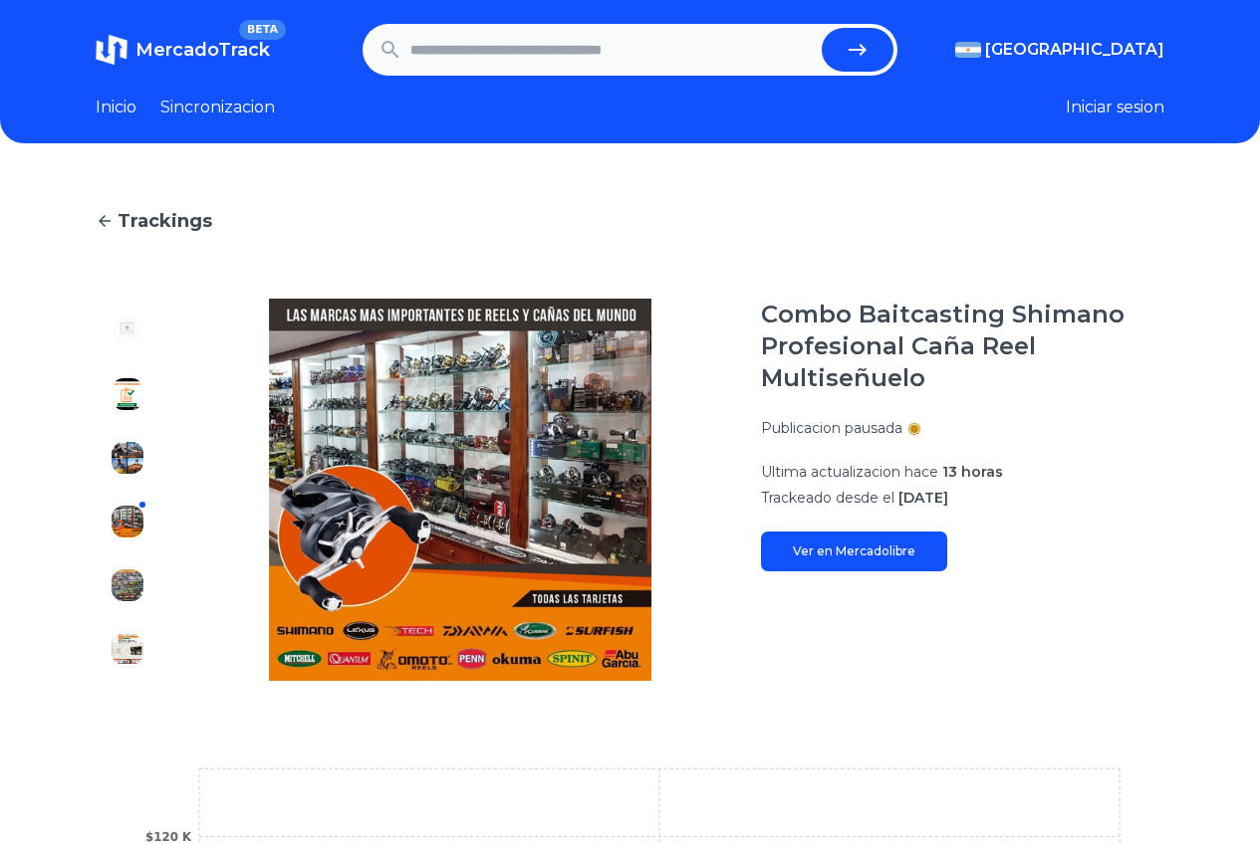
click at [136, 573] on img at bounding box center [128, 586] width 32 height 32
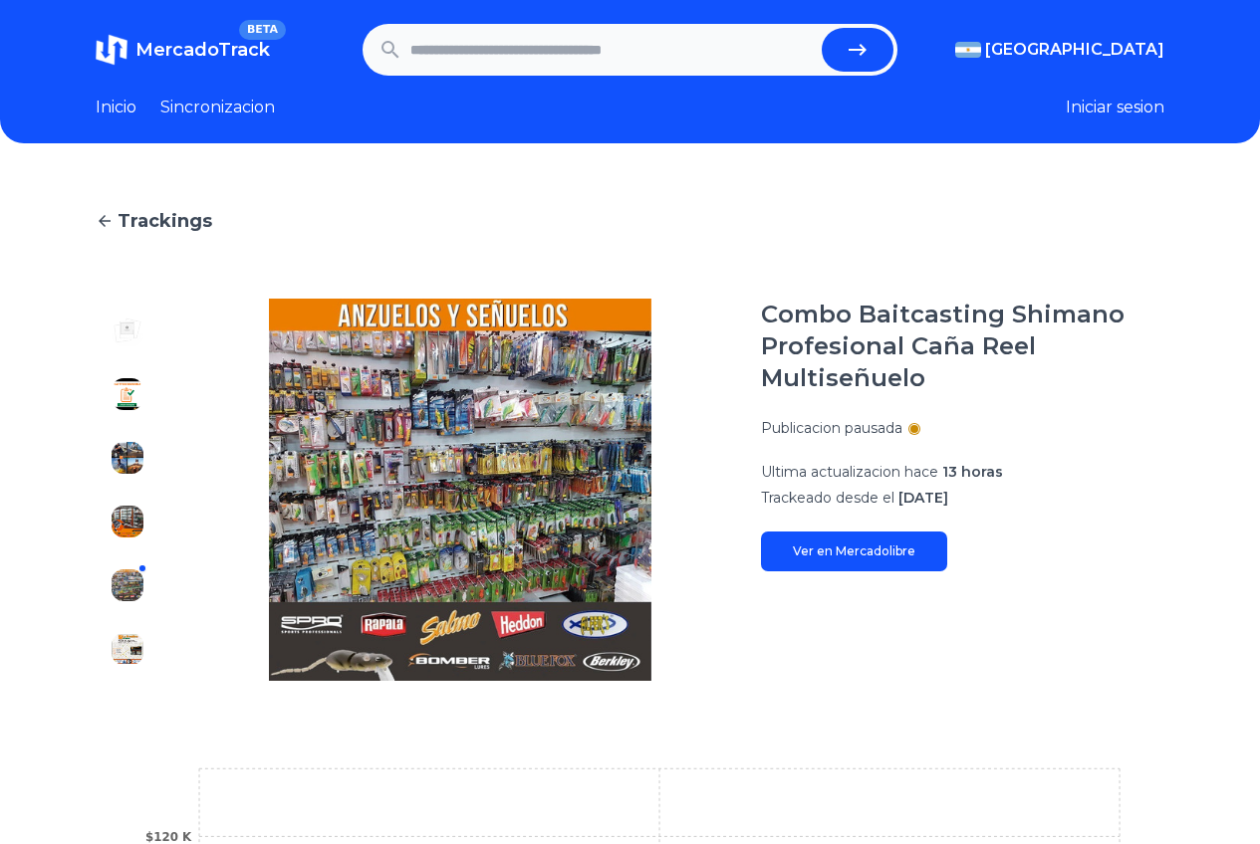
click at [138, 642] on img at bounding box center [128, 649] width 32 height 32
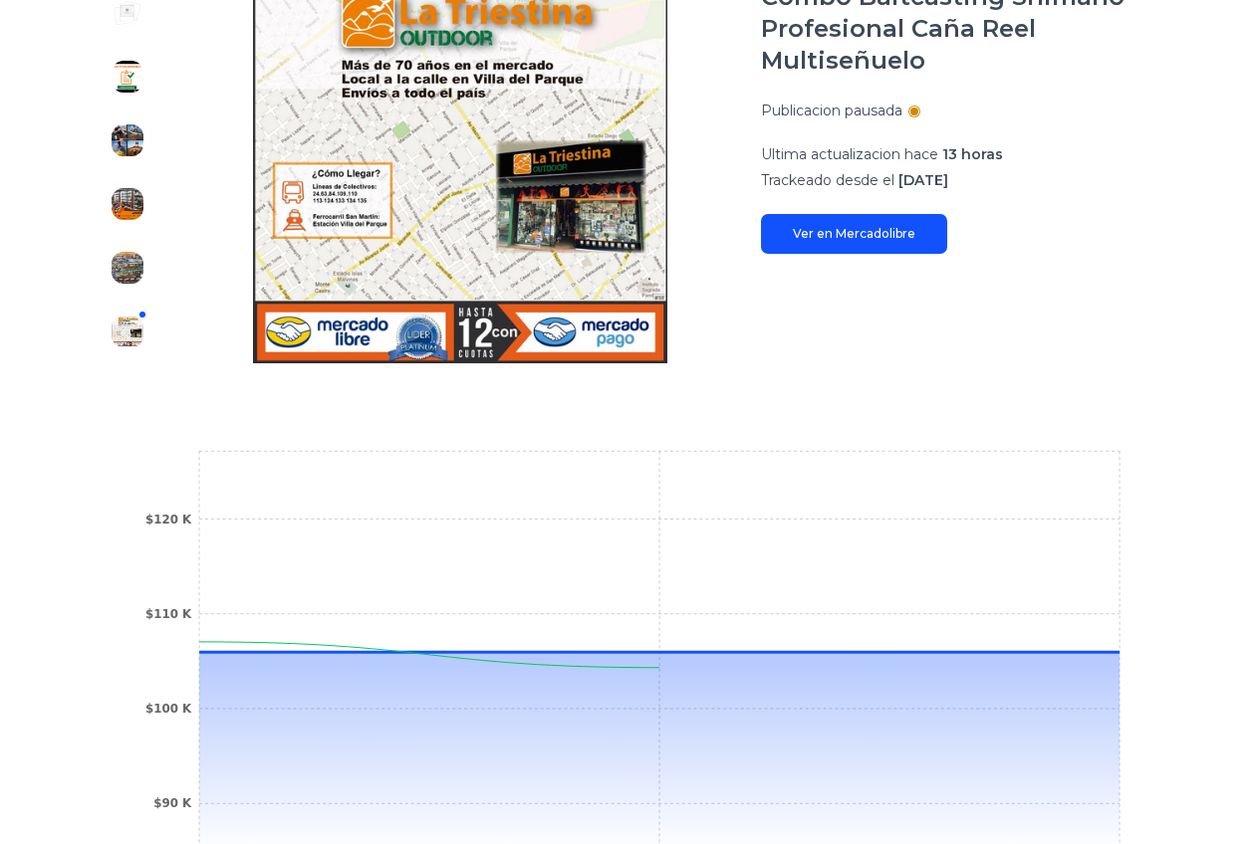
scroll to position [199, 0]
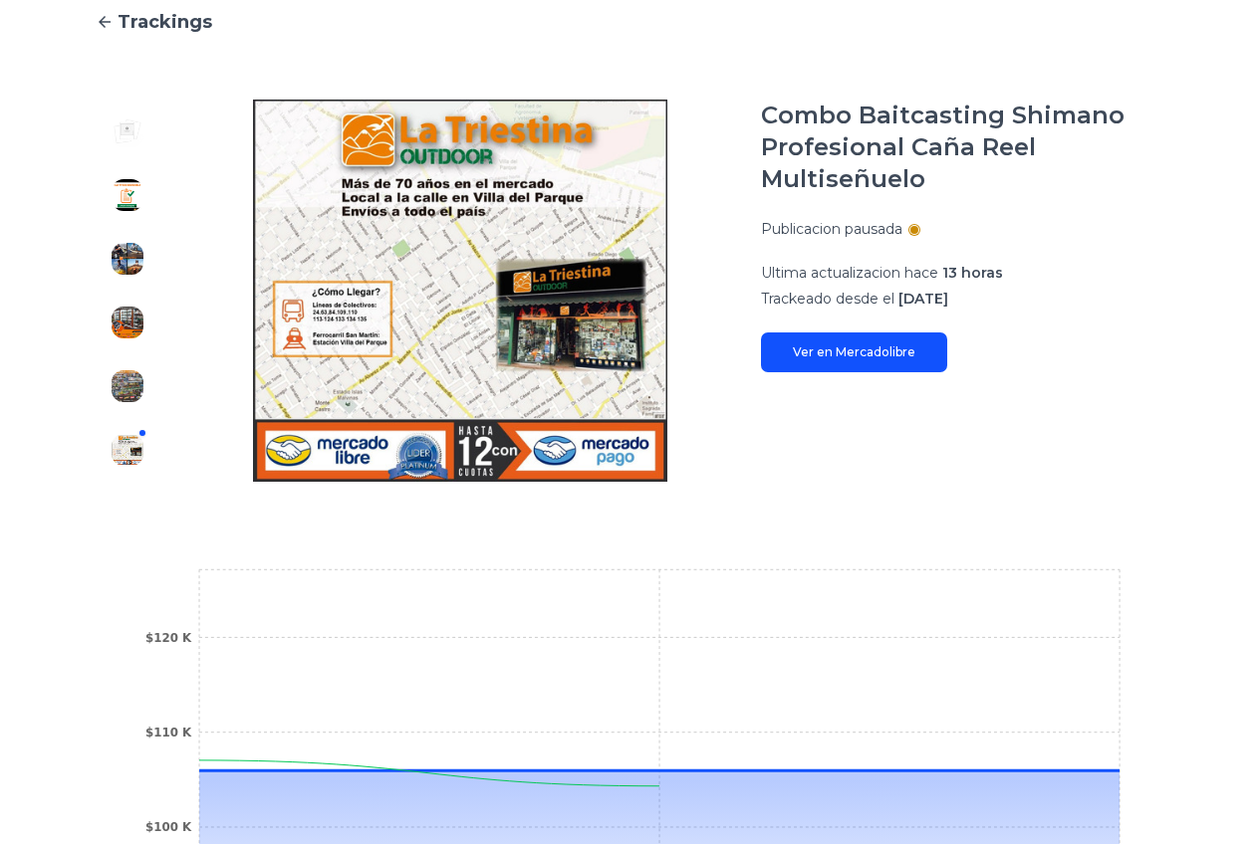
click at [869, 353] on link "Ver en Mercadolibre" at bounding box center [854, 353] width 186 height 40
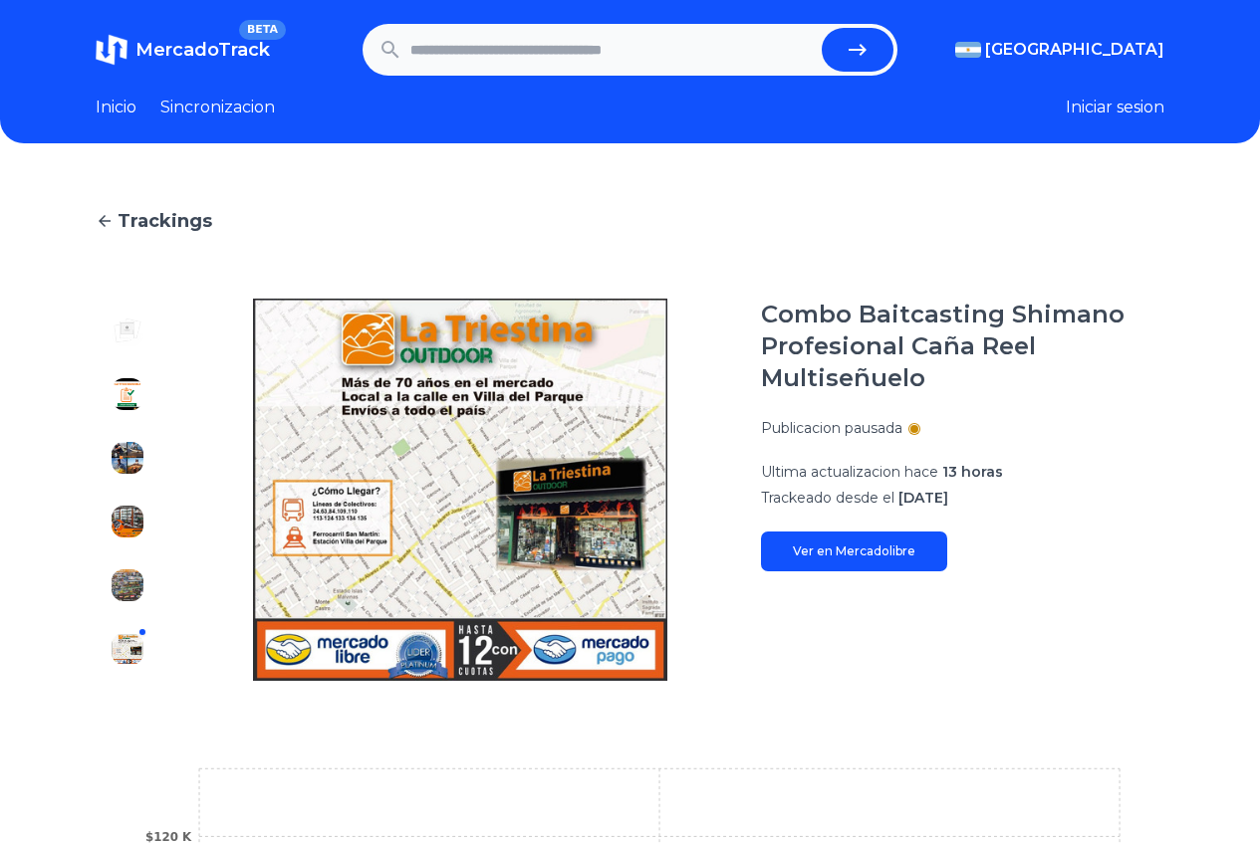
click at [540, 44] on input "text" at bounding box center [611, 50] width 403 height 44
paste input "**********"
click at [828, 28] on button "submit" at bounding box center [864, 50] width 72 height 44
type input "**********"
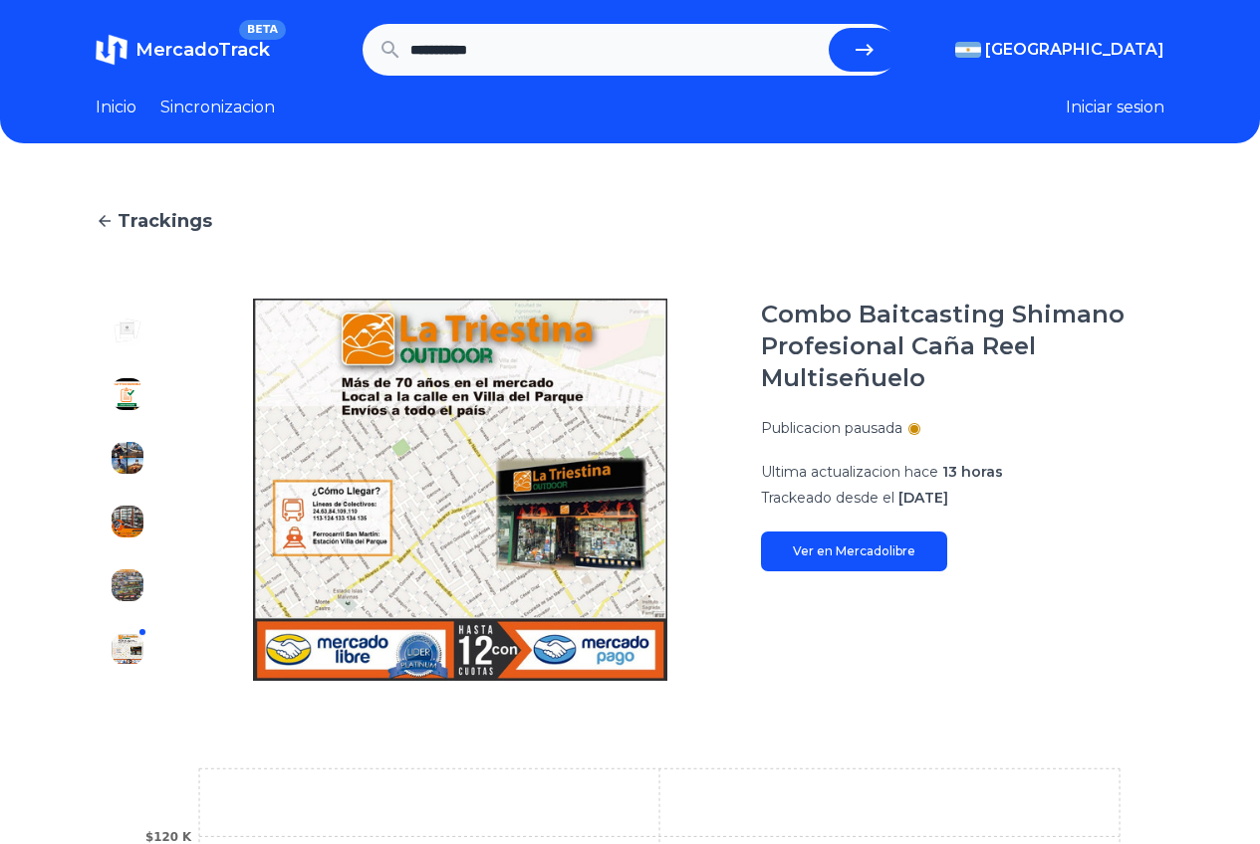
scroll to position [0, 0]
